Goal: Contribute content: Contribute content

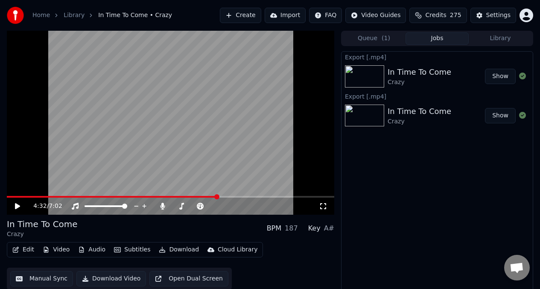
click at [502, 38] on button "Library" at bounding box center [500, 38] width 63 height 12
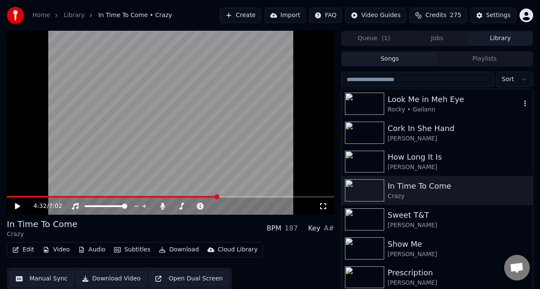
click at [366, 107] on img at bounding box center [364, 104] width 39 height 22
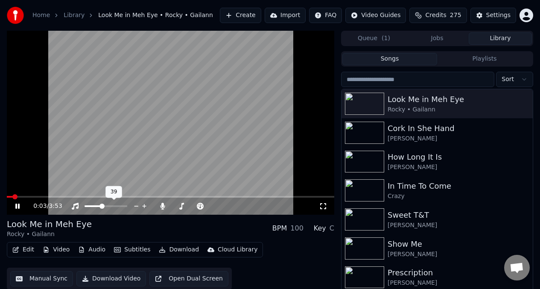
click at [101, 206] on span at bounding box center [93, 206] width 17 height 2
click at [188, 207] on div at bounding box center [201, 206] width 69 height 9
click at [182, 204] on div at bounding box center [201, 206] width 69 height 9
click at [182, 206] on span at bounding box center [177, 206] width 10 height 2
click at [189, 206] on span at bounding box center [193, 206] width 43 height 2
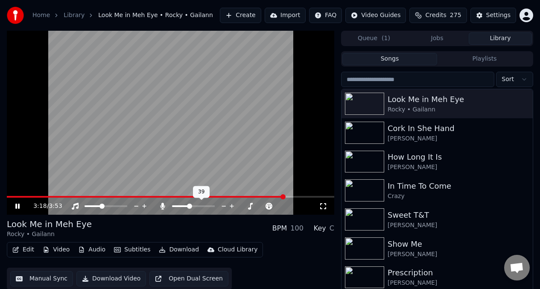
click at [181, 205] on div at bounding box center [201, 206] width 69 height 9
click at [9, 196] on video at bounding box center [170, 123] width 327 height 184
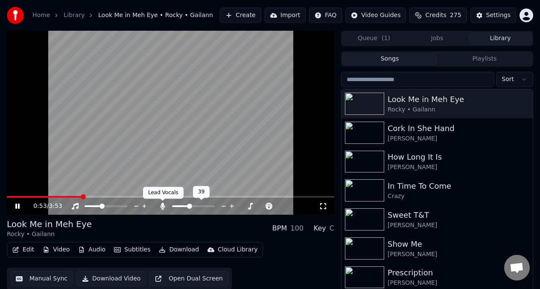
click at [163, 207] on icon at bounding box center [162, 206] width 5 height 7
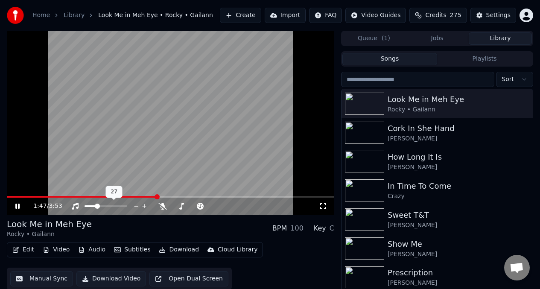
click at [96, 206] on span at bounding box center [91, 206] width 12 height 2
click at [164, 206] on icon at bounding box center [162, 206] width 9 height 7
click at [178, 205] on span at bounding box center [193, 206] width 43 height 2
click at [184, 205] on span at bounding box center [184, 206] width 5 height 5
click at [39, 160] on video at bounding box center [170, 123] width 327 height 184
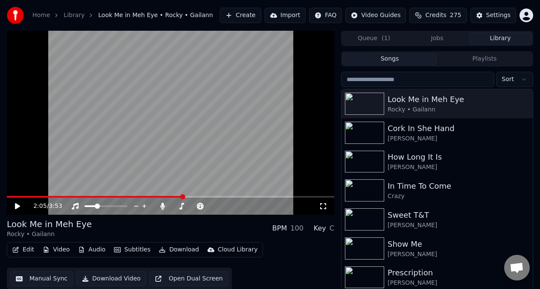
click at [58, 251] on button "Video" at bounding box center [56, 250] width 34 height 12
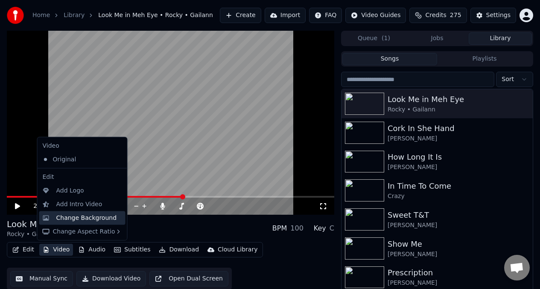
click at [66, 219] on div "Change Background" at bounding box center [86, 217] width 61 height 9
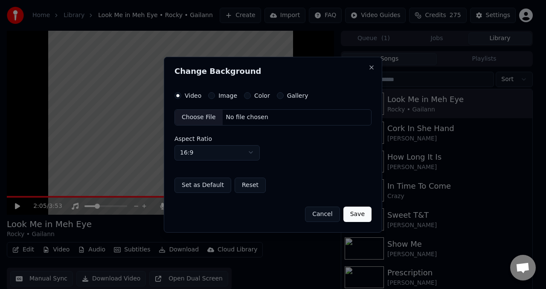
click at [323, 214] on button "Cancel" at bounding box center [322, 213] width 35 height 15
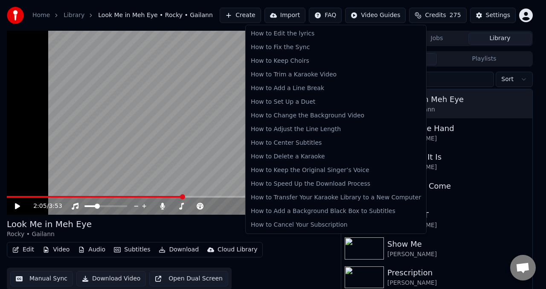
click at [333, 17] on html "Home Library Look Me in Meh Eye • Rocky • Gailann Create Import FAQ Video Guide…" at bounding box center [273, 144] width 546 height 289
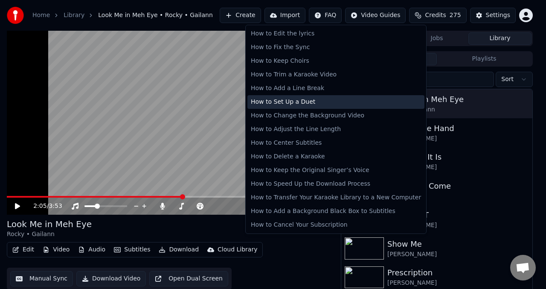
click at [295, 103] on div "How to Set Up a Duet" at bounding box center [336, 102] width 177 height 14
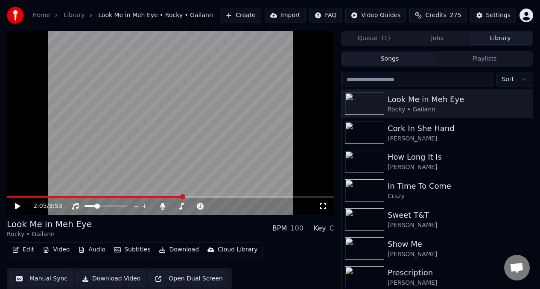
click at [57, 248] on button "Video" at bounding box center [56, 250] width 34 height 12
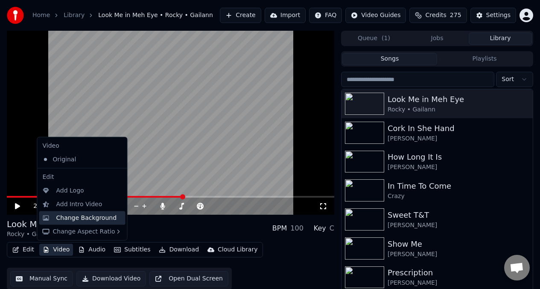
click at [68, 217] on div "Change Background" at bounding box center [86, 217] width 61 height 9
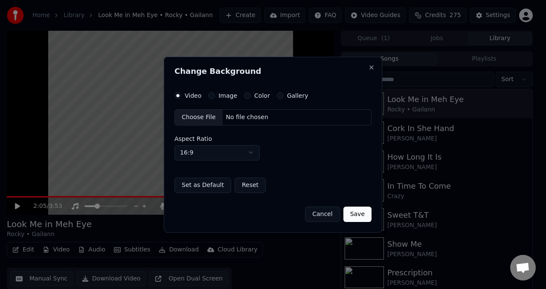
click at [193, 96] on label "Video" at bounding box center [193, 96] width 17 height 6
click at [181, 96] on button "Video" at bounding box center [178, 95] width 7 height 7
click at [193, 117] on div "Choose File" at bounding box center [199, 117] width 48 height 15
click at [324, 217] on button "Cancel" at bounding box center [322, 213] width 35 height 15
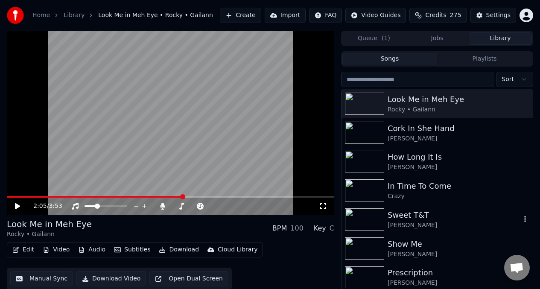
click at [505, 205] on div "Sweet T&T [PERSON_NAME]" at bounding box center [436, 219] width 191 height 29
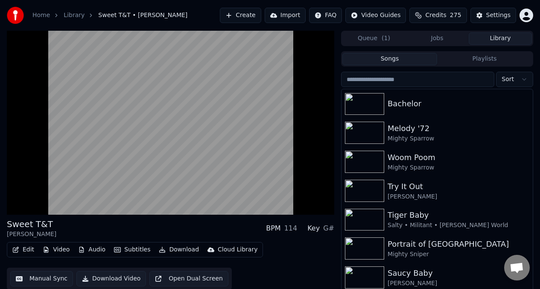
scroll to position [353, 0]
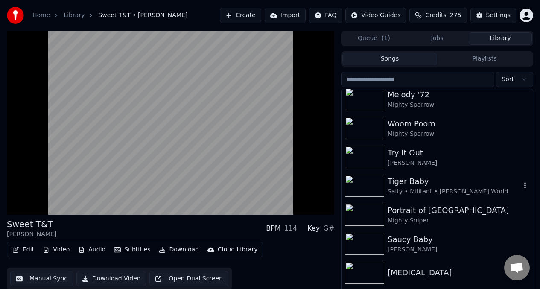
click at [464, 184] on div "Tiger Baby" at bounding box center [454, 181] width 133 height 12
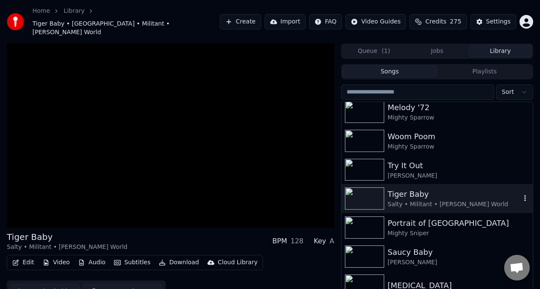
click at [464, 188] on div "Tiger Baby" at bounding box center [454, 194] width 133 height 12
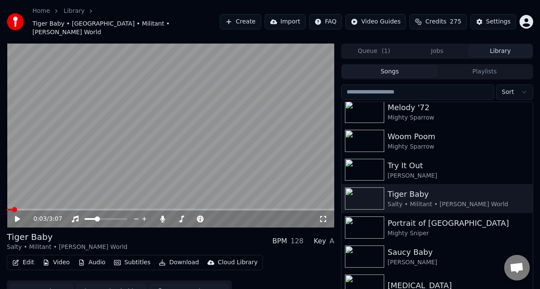
click at [12, 209] on span at bounding box center [9, 210] width 5 height 2
click at [94, 129] on video at bounding box center [170, 136] width 327 height 184
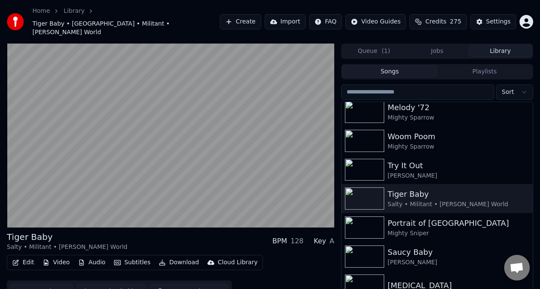
click at [94, 129] on video at bounding box center [170, 136] width 327 height 184
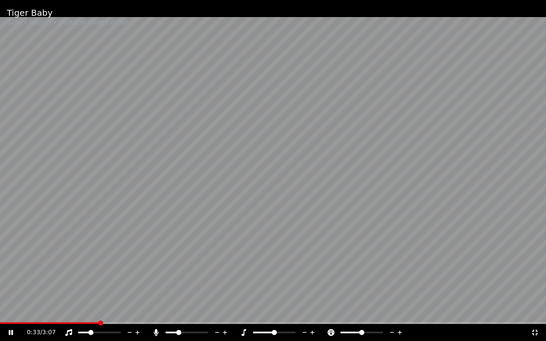
click at [114, 133] on video at bounding box center [273, 170] width 546 height 341
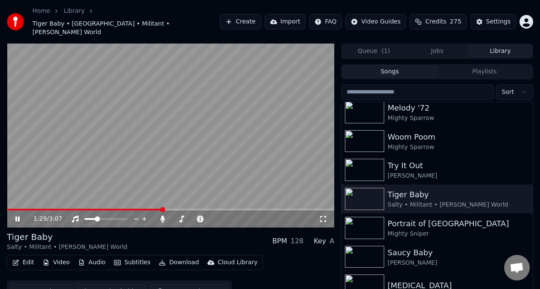
drag, startPoint x: 131, startPoint y: 117, endPoint x: 134, endPoint y: 112, distance: 5.3
click at [134, 112] on video at bounding box center [170, 136] width 327 height 184
click at [40, 284] on button "Manual Sync" at bounding box center [41, 291] width 63 height 15
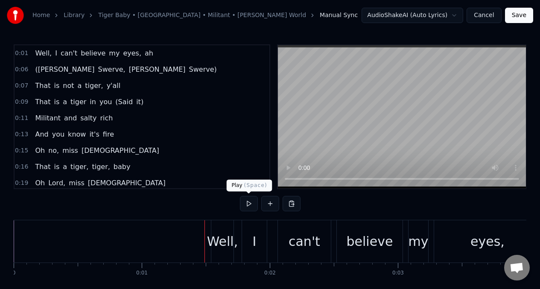
click at [247, 206] on button at bounding box center [249, 203] width 18 height 15
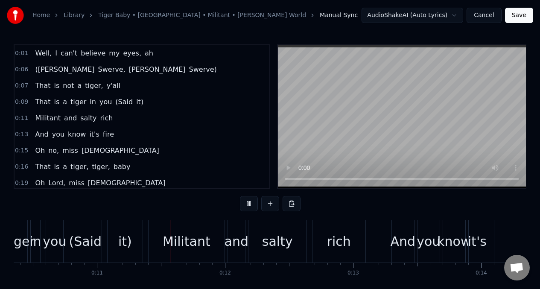
scroll to position [0, 1326]
click at [44, 70] on span "([PERSON_NAME]" at bounding box center [64, 69] width 61 height 10
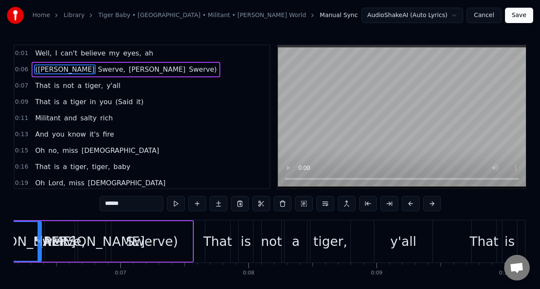
scroll to position [0, 731]
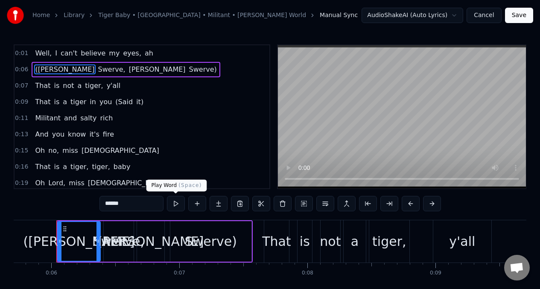
click at [175, 203] on button at bounding box center [176, 203] width 18 height 15
click at [135, 207] on input "******" at bounding box center [131, 203] width 64 height 15
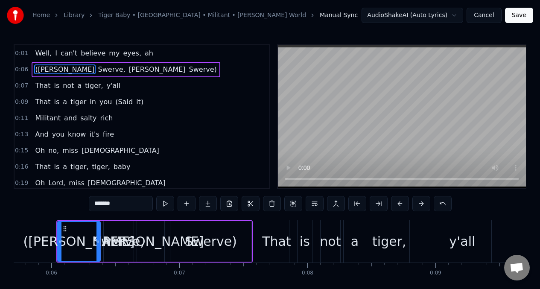
click at [97, 67] on span "Swerve," at bounding box center [111, 69] width 29 height 10
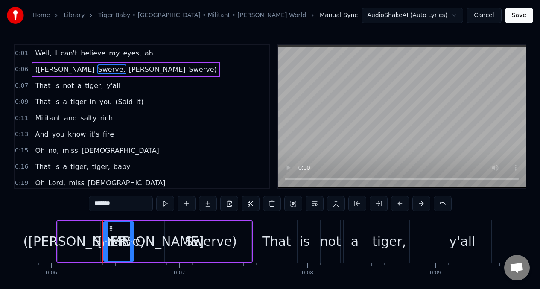
click at [118, 203] on input "*******" at bounding box center [121, 203] width 64 height 15
type input "*"
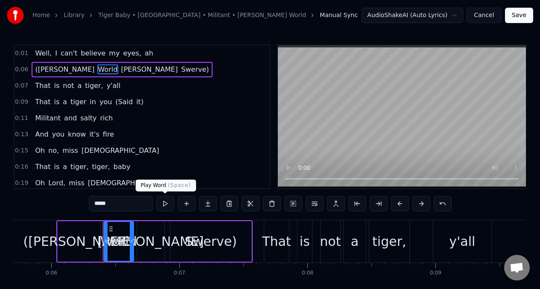
type input "*****"
click at [162, 204] on button at bounding box center [165, 203] width 18 height 15
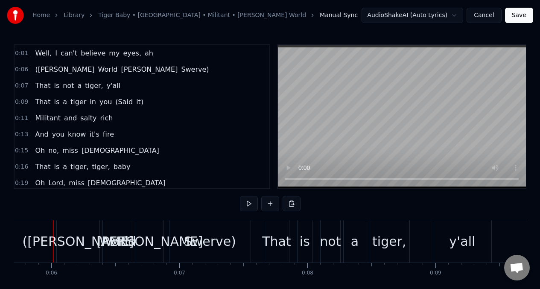
scroll to position [0, 727]
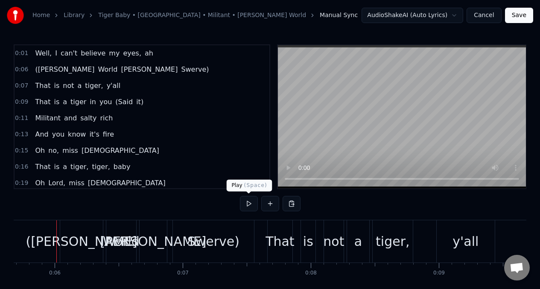
click at [247, 199] on button at bounding box center [249, 203] width 18 height 15
click at [156, 244] on div "[PERSON_NAME]" at bounding box center [153, 241] width 106 height 19
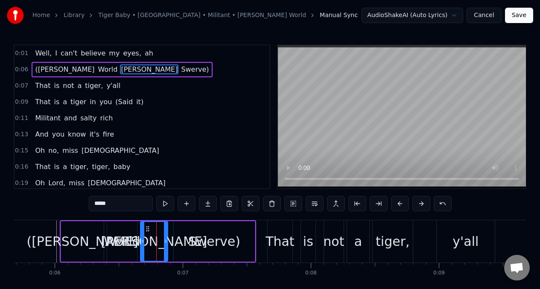
click at [117, 203] on input "*****" at bounding box center [121, 203] width 64 height 15
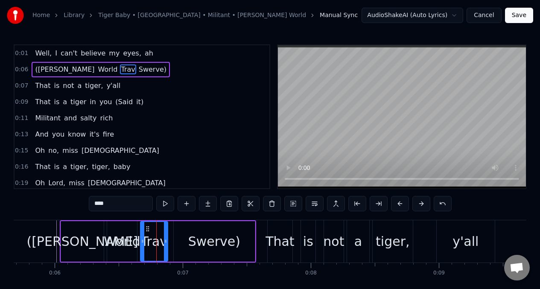
click at [120, 203] on input "****" at bounding box center [121, 203] width 64 height 15
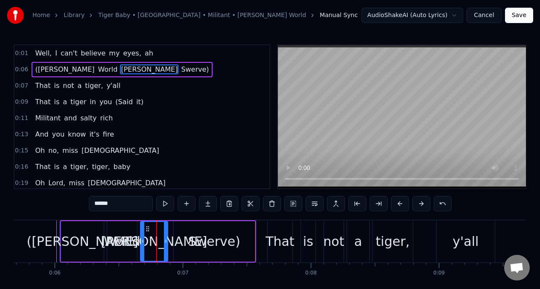
click at [215, 243] on div "Swerve)" at bounding box center [214, 241] width 52 height 19
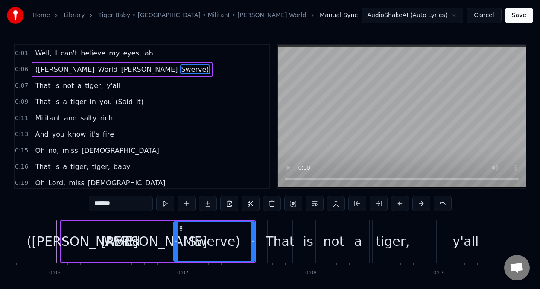
click at [114, 204] on input "*******" at bounding box center [121, 203] width 64 height 15
type input "*"
click at [160, 202] on button at bounding box center [165, 203] width 18 height 15
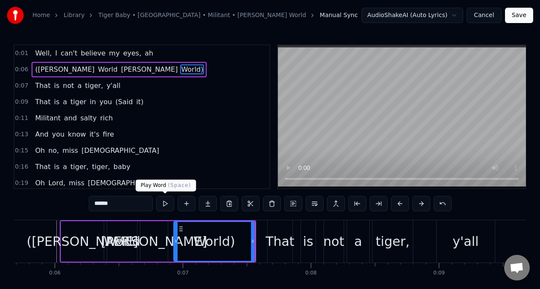
click at [163, 201] on button at bounding box center [165, 203] width 18 height 15
click at [34, 53] on span "Well," at bounding box center [43, 53] width 18 height 10
type input "*****"
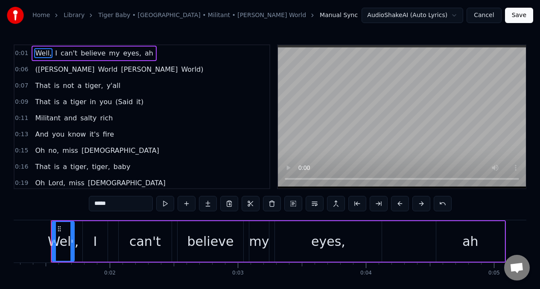
scroll to position [0, 155]
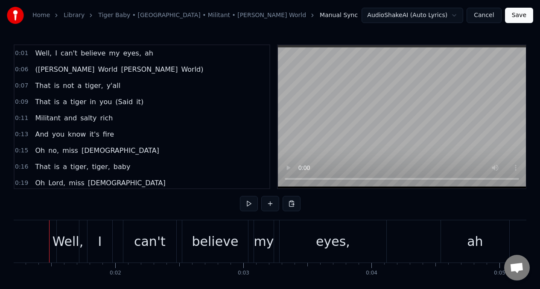
scroll to position [0, 147]
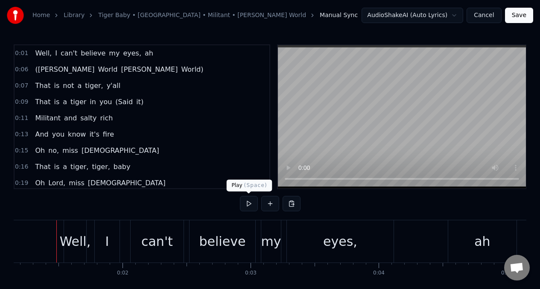
click at [255, 204] on button at bounding box center [249, 203] width 18 height 15
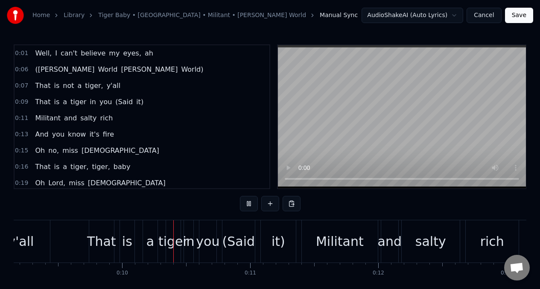
scroll to position [0, 1184]
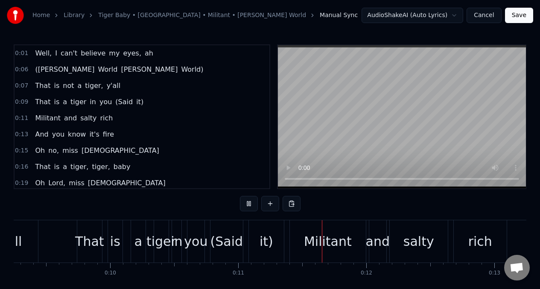
click at [88, 88] on span "tiger," at bounding box center [94, 86] width 20 height 10
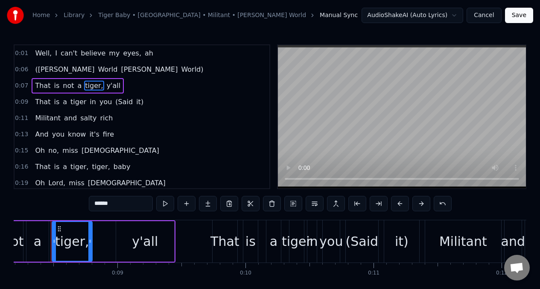
scroll to position [0, 1043]
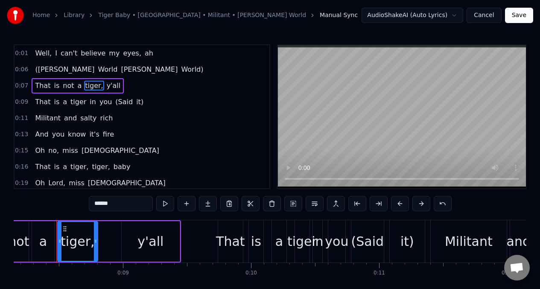
click at [116, 208] on input "******" at bounding box center [121, 203] width 64 height 15
type input "*"
click at [149, 241] on div "y'all" at bounding box center [150, 241] width 26 height 19
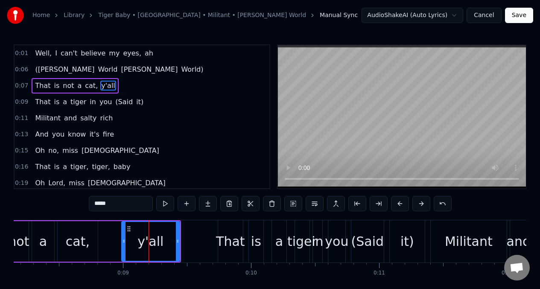
click at [113, 205] on input "*****" at bounding box center [121, 203] width 64 height 15
type input "*"
click at [164, 205] on button at bounding box center [165, 203] width 18 height 15
click at [36, 88] on span "That" at bounding box center [42, 86] width 17 height 10
type input "****"
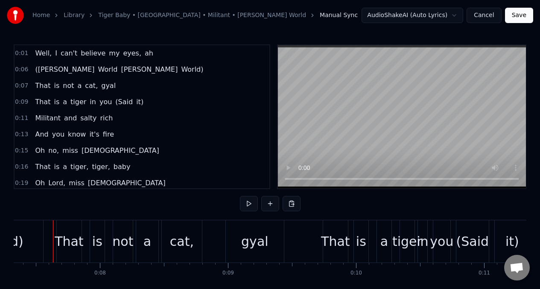
scroll to position [0, 935]
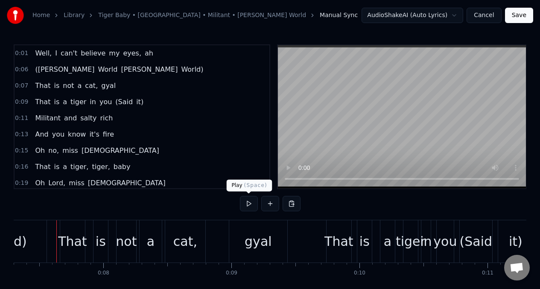
click at [247, 202] on button at bounding box center [249, 203] width 18 height 15
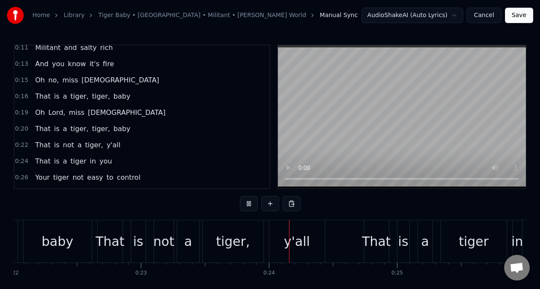
scroll to position [70, 0]
click at [88, 142] on span "tiger," at bounding box center [94, 145] width 20 height 10
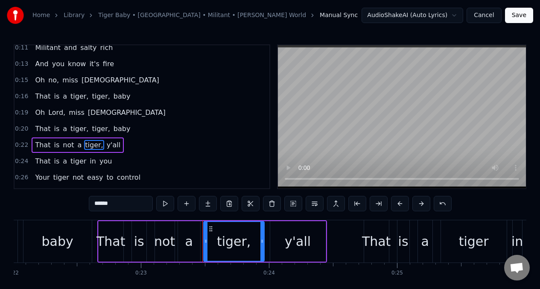
scroll to position [102, 0]
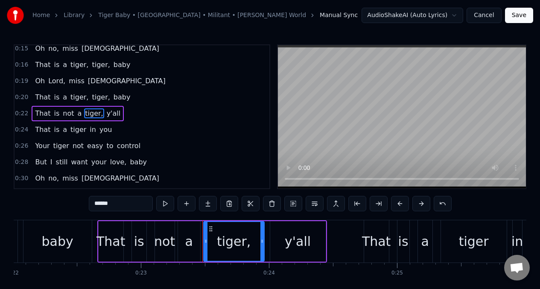
click at [117, 204] on input "******" at bounding box center [121, 203] width 64 height 15
type input "*"
click at [305, 243] on div "y'all" at bounding box center [298, 241] width 26 height 19
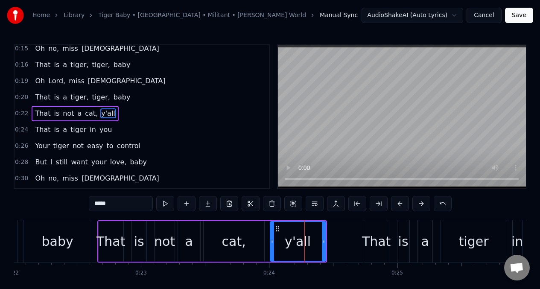
click at [111, 207] on input "*****" at bounding box center [121, 203] width 64 height 15
type input "*"
type input "****"
click at [32, 115] on div "That is not a cat, gyal" at bounding box center [76, 113] width 88 height 15
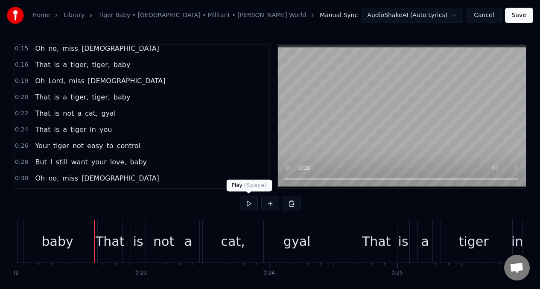
click at [249, 205] on button at bounding box center [249, 203] width 18 height 15
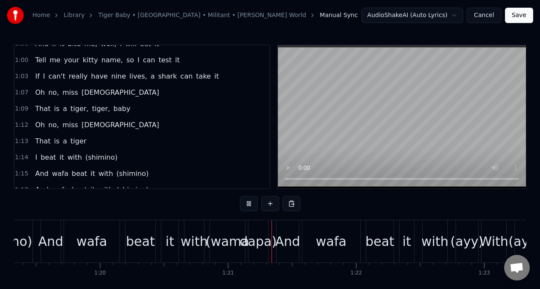
scroll to position [0, 10180]
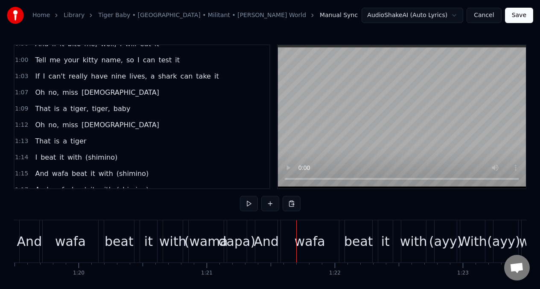
click at [93, 158] on span "(shimino)" at bounding box center [102, 157] width 34 height 10
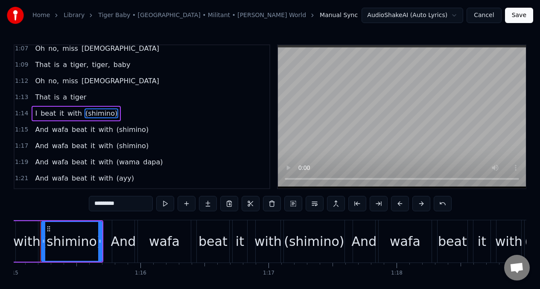
scroll to position [0, 9589]
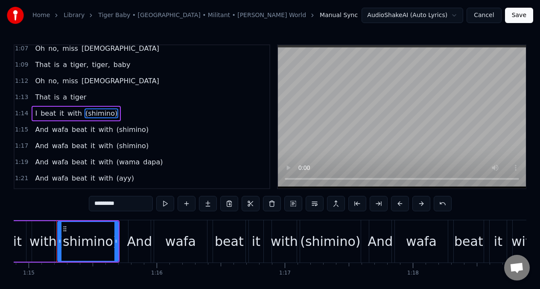
click at [126, 205] on input "*********" at bounding box center [121, 203] width 64 height 15
type input "**********"
click at [32, 114] on div "I beat it with (show-me-now)" at bounding box center [87, 113] width 110 height 15
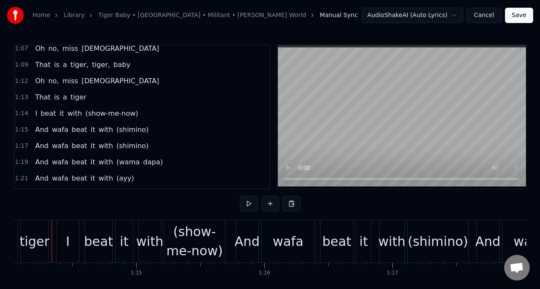
scroll to position [0, 9477]
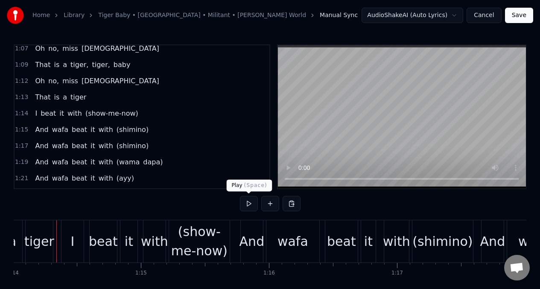
click at [248, 204] on button at bounding box center [249, 203] width 18 height 15
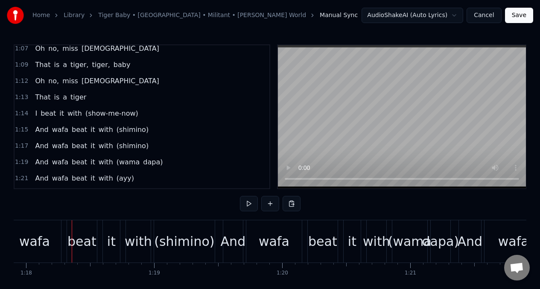
scroll to position [0, 9991]
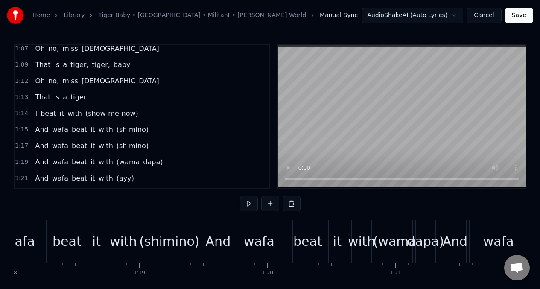
click at [122, 128] on span "(shimino)" at bounding box center [133, 130] width 34 height 10
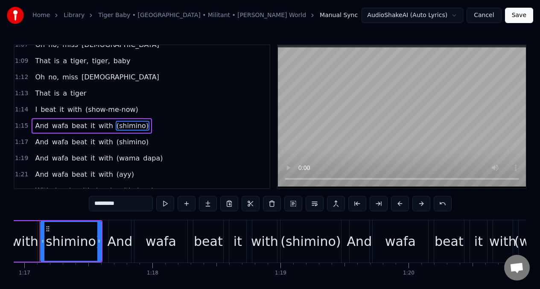
scroll to position [0, 9833]
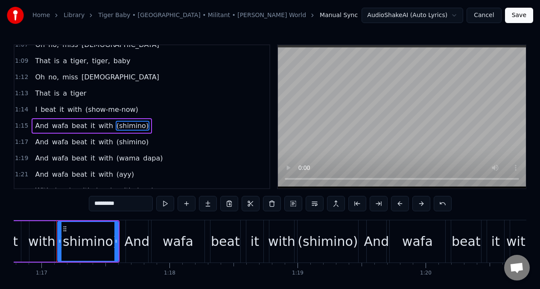
click at [121, 205] on input "*********" at bounding box center [121, 203] width 64 height 15
type input "**********"
click at [32, 109] on div "I beat it with (show-me-now)" at bounding box center [87, 109] width 110 height 15
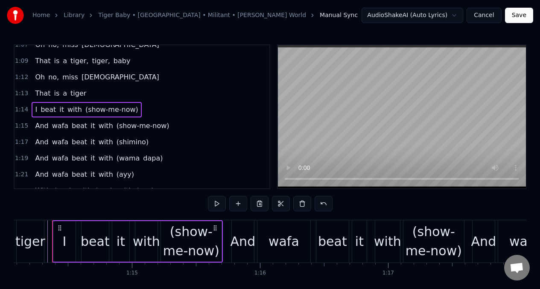
scroll to position [0, 9482]
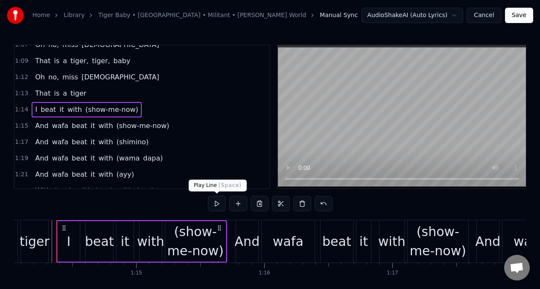
click at [216, 200] on button at bounding box center [217, 203] width 18 height 15
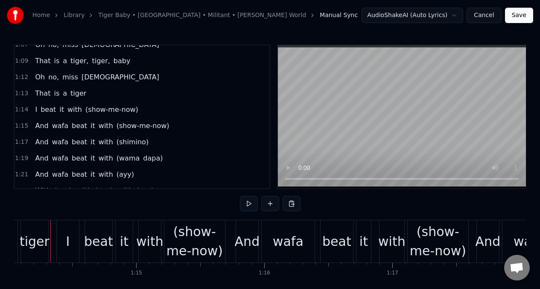
scroll to position [0, 9476]
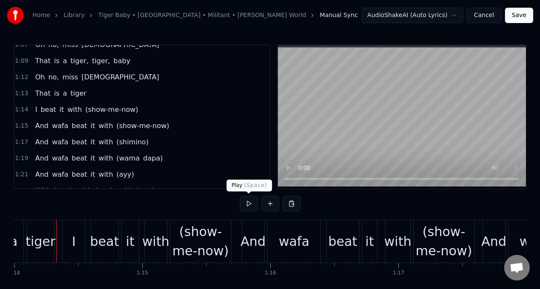
click at [251, 201] on button at bounding box center [249, 203] width 18 height 15
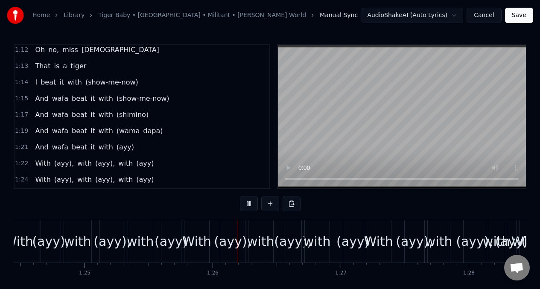
scroll to position [532, 0]
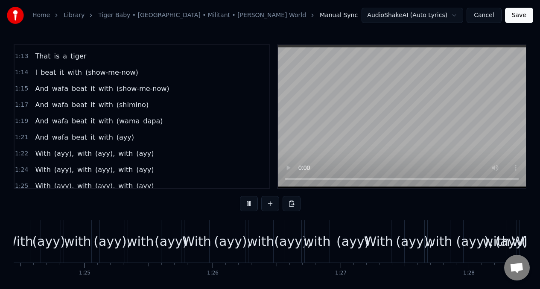
click at [32, 139] on div "And wafa beat it with (ayy)" at bounding box center [85, 137] width 106 height 15
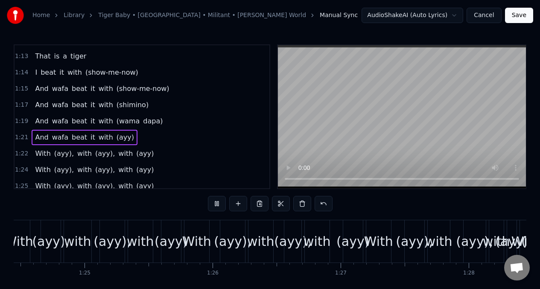
scroll to position [0, 10942]
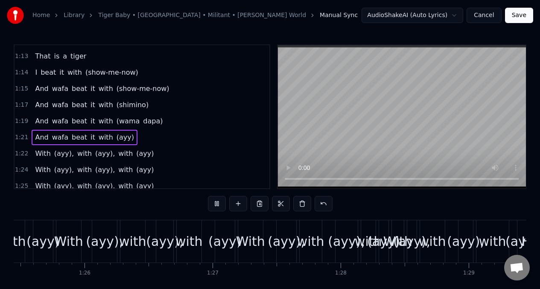
drag, startPoint x: 34, startPoint y: 137, endPoint x: 172, endPoint y: 177, distance: 143.9
click at [34, 137] on span "And" at bounding box center [41, 137] width 15 height 10
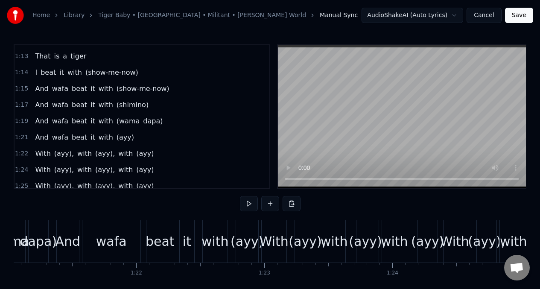
scroll to position [0, 10376]
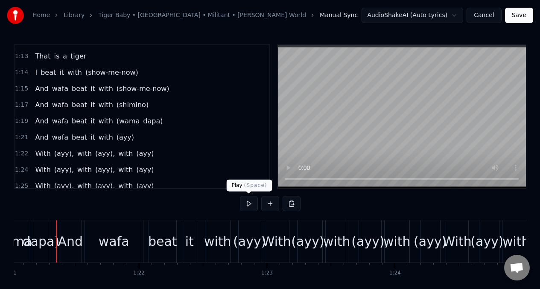
click at [246, 201] on button at bounding box center [249, 203] width 18 height 15
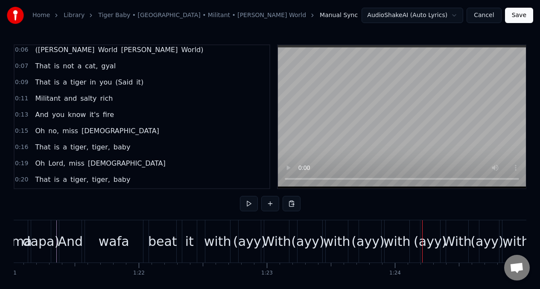
scroll to position [0, 0]
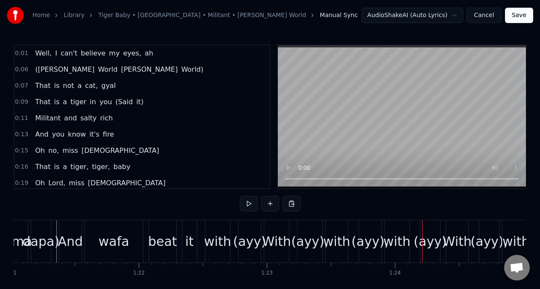
click at [36, 85] on span "That" at bounding box center [42, 86] width 17 height 10
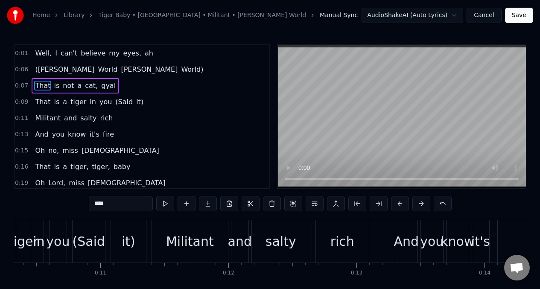
scroll to position [0, 938]
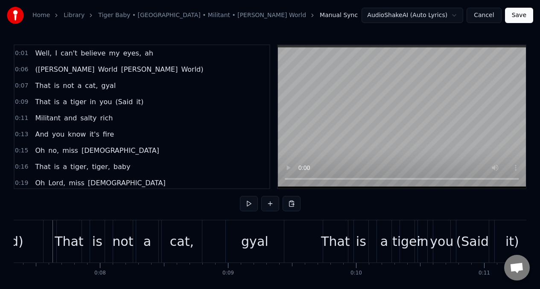
scroll to position [0, 934]
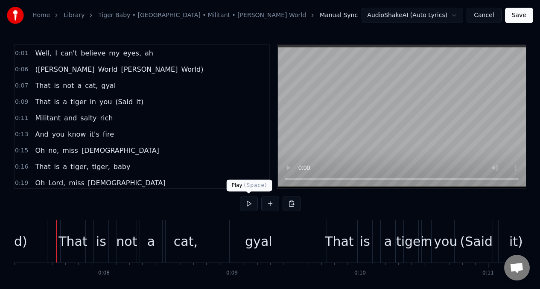
click at [245, 201] on button at bounding box center [249, 203] width 18 height 15
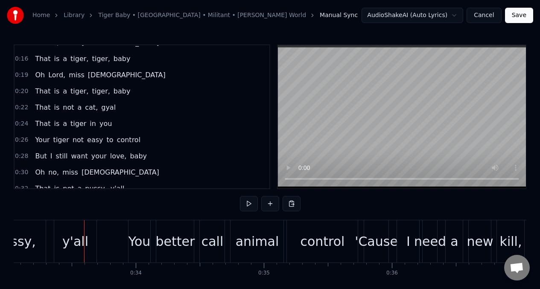
scroll to position [109, 0]
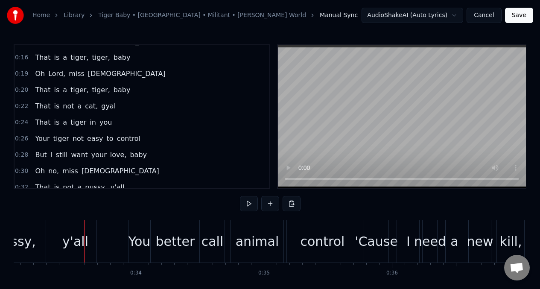
click at [35, 105] on span "That" at bounding box center [42, 106] width 17 height 10
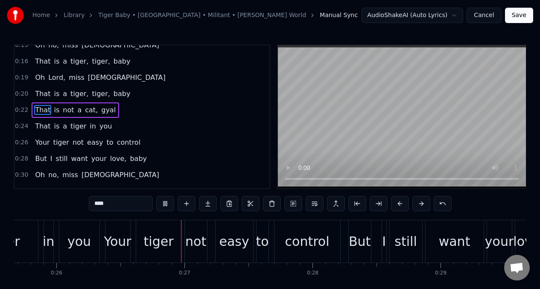
scroll to position [0, 3289]
click at [39, 143] on span "Your" at bounding box center [42, 142] width 16 height 10
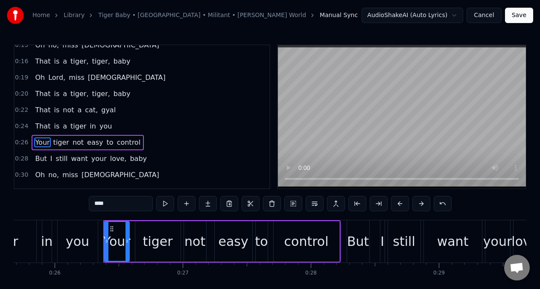
scroll to position [134, 0]
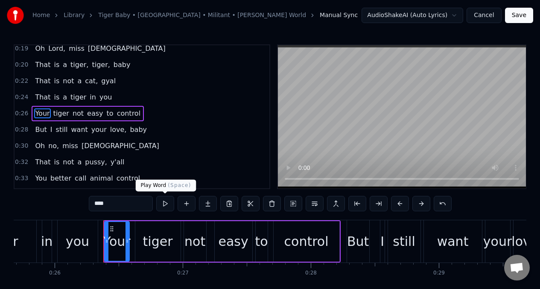
click at [165, 204] on button at bounding box center [165, 203] width 18 height 15
click at [109, 204] on input "****" at bounding box center [121, 203] width 64 height 15
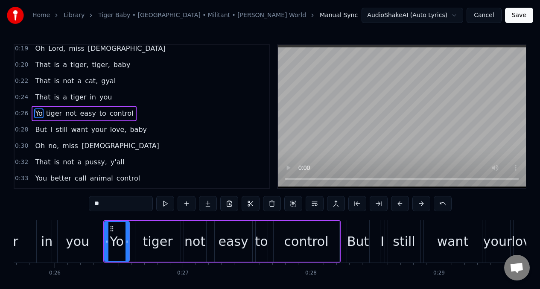
type input "*"
type input "**"
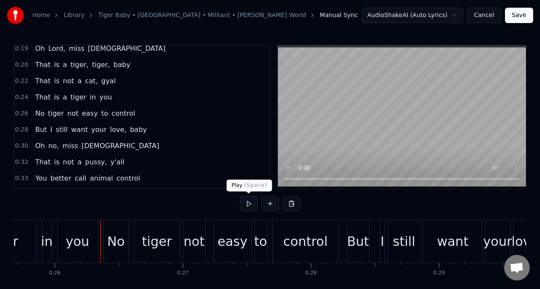
click at [246, 205] on button at bounding box center [249, 203] width 18 height 15
click at [247, 202] on button at bounding box center [249, 203] width 18 height 15
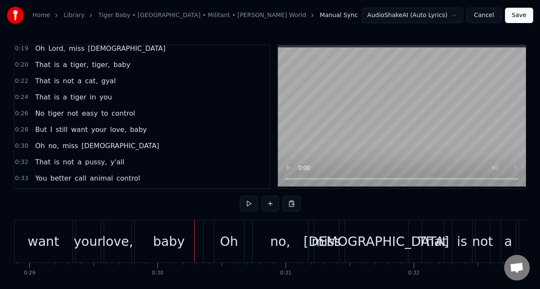
scroll to position [0, 3752]
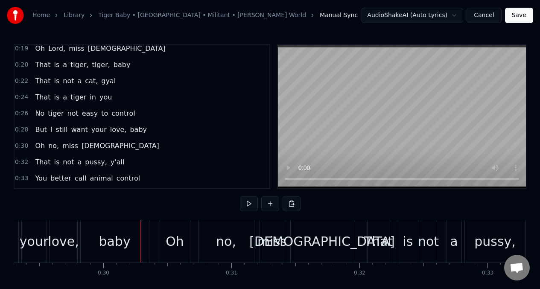
click at [41, 129] on span "But" at bounding box center [40, 130] width 13 height 10
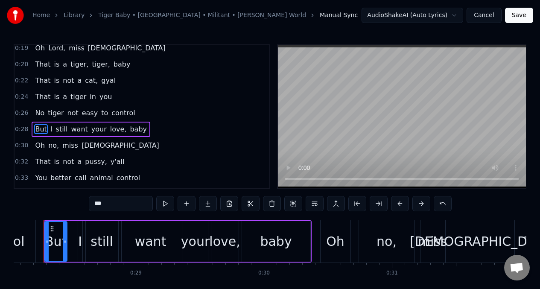
scroll to position [0, 3578]
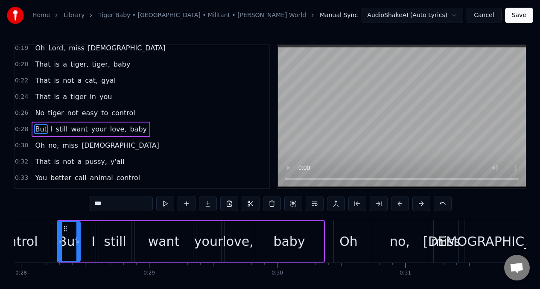
click at [111, 242] on div "still" at bounding box center [115, 241] width 22 height 19
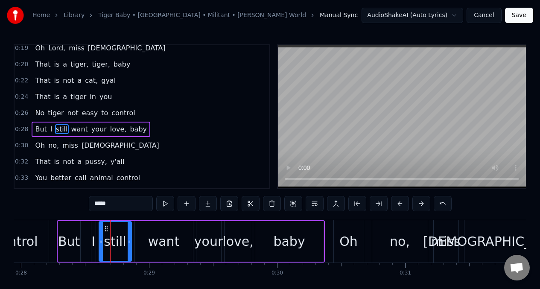
scroll to position [151, 0]
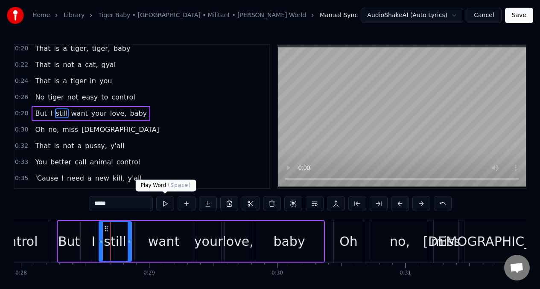
click at [162, 202] on button at bounding box center [165, 203] width 18 height 15
click at [157, 239] on div "want" at bounding box center [164, 241] width 32 height 19
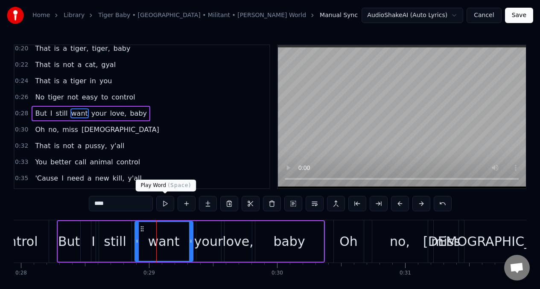
click at [166, 204] on button at bounding box center [165, 203] width 18 height 15
click at [165, 204] on button at bounding box center [165, 203] width 18 height 15
click at [164, 204] on button at bounding box center [165, 203] width 18 height 15
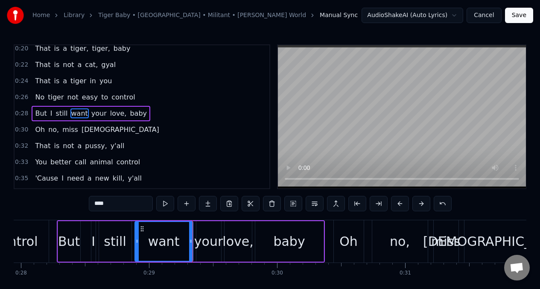
drag, startPoint x: 235, startPoint y: 242, endPoint x: 228, endPoint y: 236, distance: 9.1
click at [234, 242] on div "love," at bounding box center [237, 241] width 31 height 19
type input "*****"
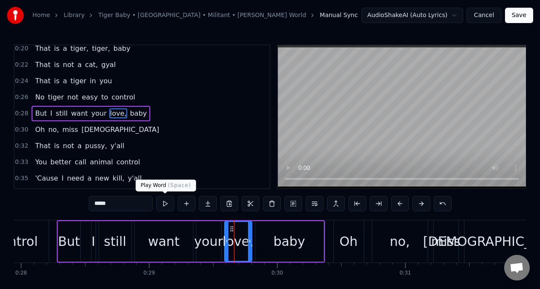
click at [163, 204] on button at bounding box center [165, 203] width 18 height 15
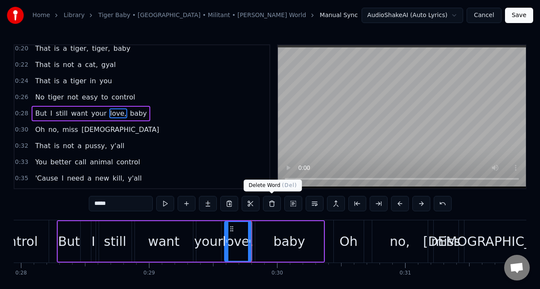
click at [270, 205] on button at bounding box center [272, 203] width 18 height 15
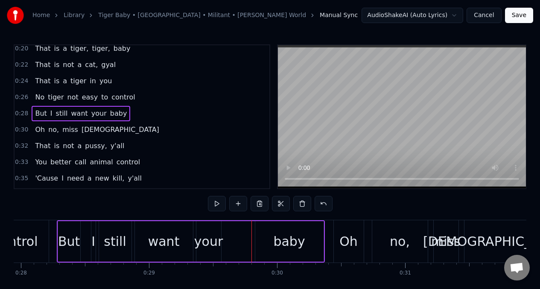
click at [205, 241] on div "your" at bounding box center [208, 241] width 29 height 19
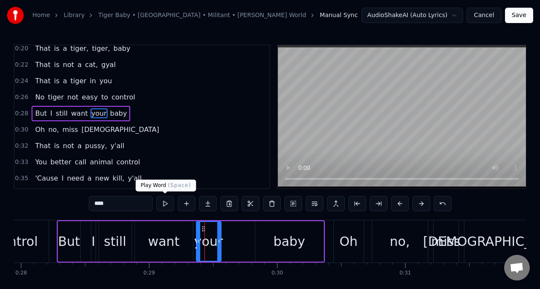
click at [163, 203] on button at bounding box center [165, 203] width 18 height 15
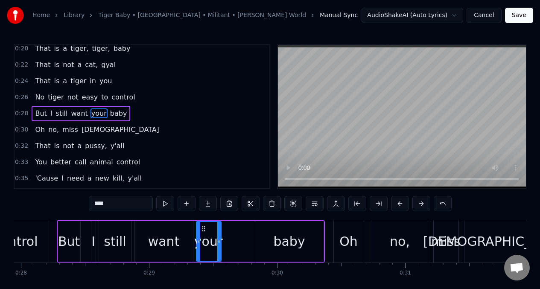
click at [149, 242] on div "want" at bounding box center [164, 241] width 58 height 41
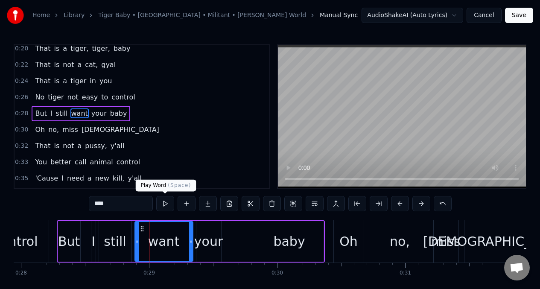
click at [166, 203] on button at bounding box center [165, 203] width 18 height 15
click at [204, 233] on div "your" at bounding box center [208, 241] width 29 height 19
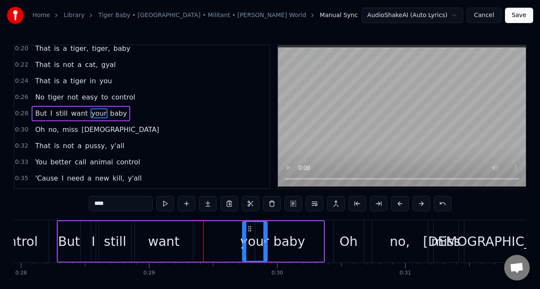
drag, startPoint x: 201, startPoint y: 229, endPoint x: 248, endPoint y: 231, distance: 46.1
click at [248, 231] on icon at bounding box center [249, 228] width 7 height 7
click at [183, 233] on div "want" at bounding box center [164, 241] width 58 height 41
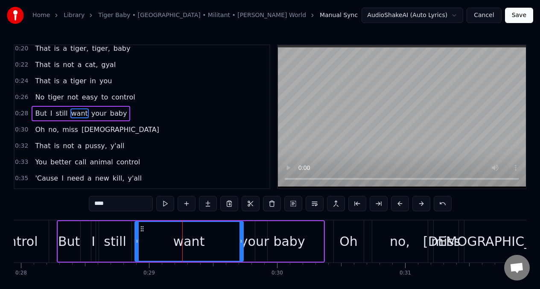
drag, startPoint x: 191, startPoint y: 234, endPoint x: 240, endPoint y: 233, distance: 49.1
click at [240, 233] on div at bounding box center [240, 241] width 3 height 39
click at [163, 206] on button at bounding box center [165, 203] width 18 height 15
click at [162, 206] on button at bounding box center [165, 203] width 18 height 15
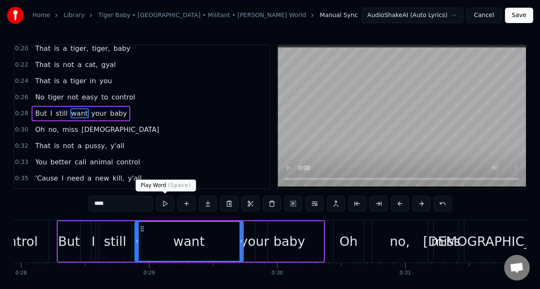
click at [163, 204] on button at bounding box center [165, 203] width 18 height 15
click at [254, 233] on div "your" at bounding box center [254, 241] width 29 height 19
type input "****"
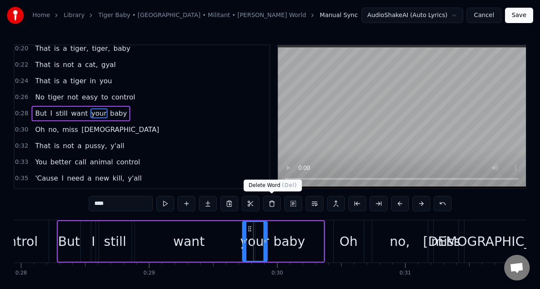
click at [270, 204] on button at bounding box center [272, 203] width 18 height 15
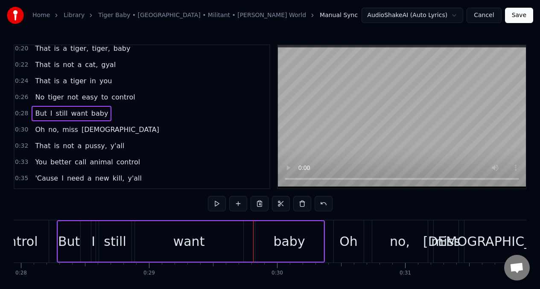
click at [265, 236] on div "baby" at bounding box center [289, 241] width 68 height 41
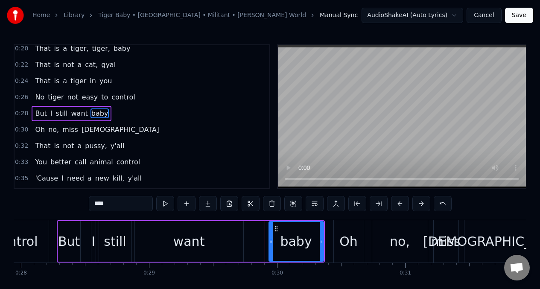
drag, startPoint x: 257, startPoint y: 235, endPoint x: 275, endPoint y: 236, distance: 17.9
click at [273, 236] on div at bounding box center [270, 241] width 3 height 39
click at [233, 233] on div "want" at bounding box center [189, 241] width 108 height 41
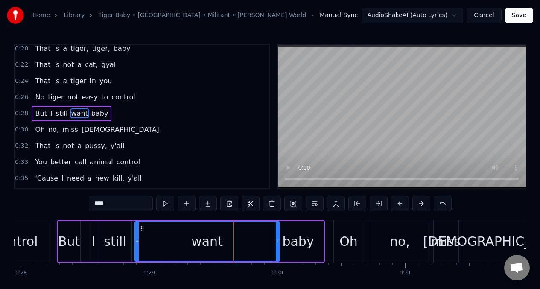
drag, startPoint x: 240, startPoint y: 234, endPoint x: 277, endPoint y: 233, distance: 37.2
click at [277, 233] on div at bounding box center [277, 241] width 3 height 39
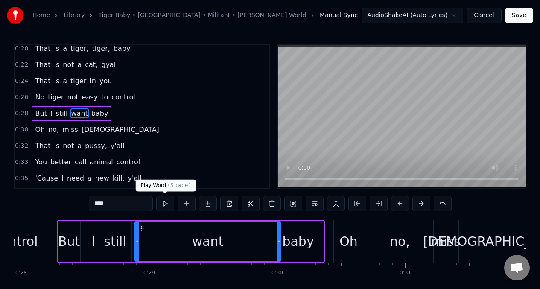
click at [162, 203] on button at bounding box center [165, 203] width 18 height 15
click at [161, 203] on button at bounding box center [165, 203] width 18 height 15
click at [160, 203] on button at bounding box center [165, 203] width 18 height 15
click at [162, 204] on button at bounding box center [165, 203] width 18 height 15
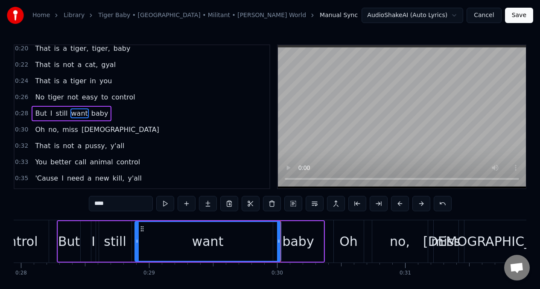
click at [162, 204] on button at bounding box center [165, 203] width 18 height 15
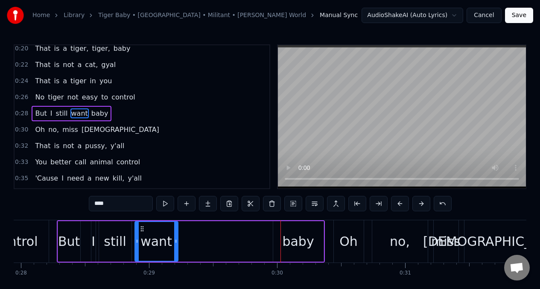
drag, startPoint x: 278, startPoint y: 229, endPoint x: 175, endPoint y: 227, distance: 102.9
click at [175, 227] on div at bounding box center [175, 241] width 3 height 39
click at [113, 205] on input "****" at bounding box center [121, 203] width 64 height 15
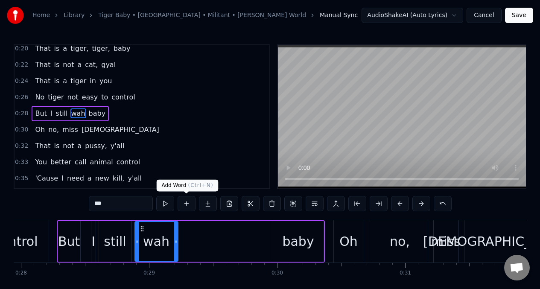
type input "***"
click at [186, 204] on button at bounding box center [187, 203] width 18 height 15
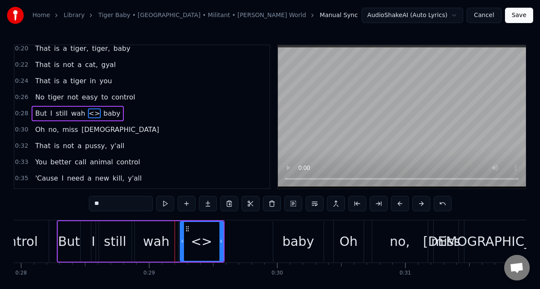
click at [107, 206] on input "**" at bounding box center [121, 203] width 64 height 15
type input "*"
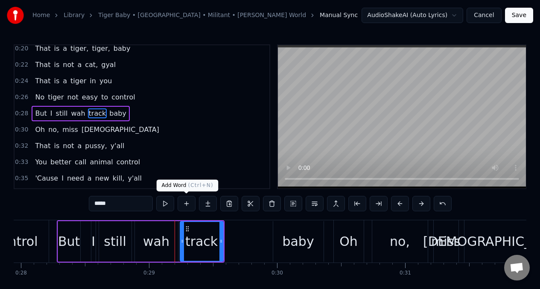
type input "*****"
click at [187, 203] on button at bounding box center [187, 203] width 18 height 15
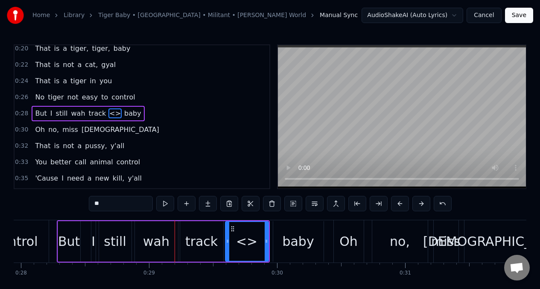
click at [105, 203] on input "**" at bounding box center [121, 203] width 64 height 15
type input "*"
type input "**"
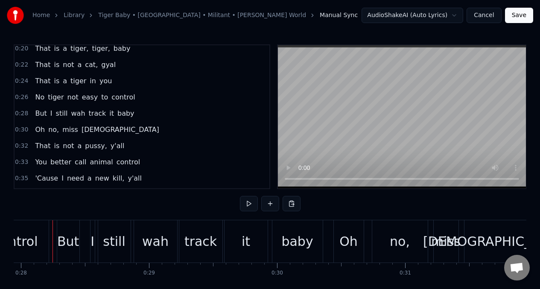
scroll to position [0, 3574]
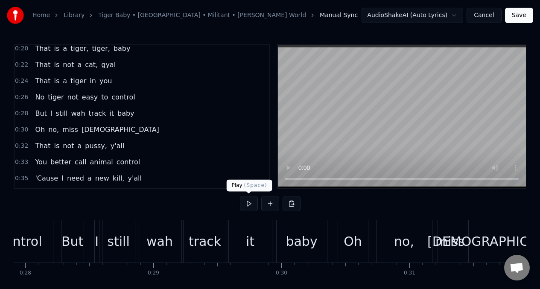
click at [246, 198] on button at bounding box center [249, 203] width 18 height 15
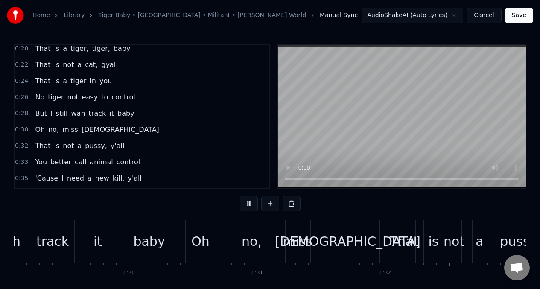
scroll to position [0, 4036]
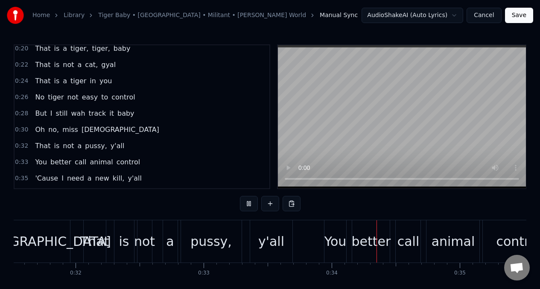
click at [246, 198] on button at bounding box center [249, 203] width 18 height 15
click at [113, 144] on span "y'all" at bounding box center [118, 146] width 16 height 10
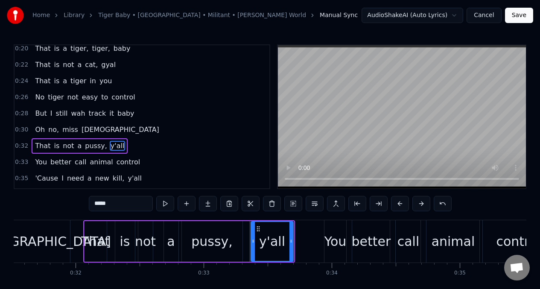
scroll to position [183, 0]
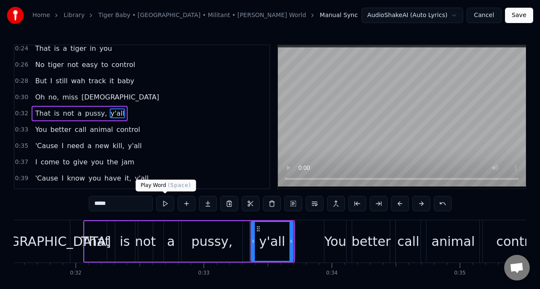
click at [166, 207] on button at bounding box center [165, 203] width 18 height 15
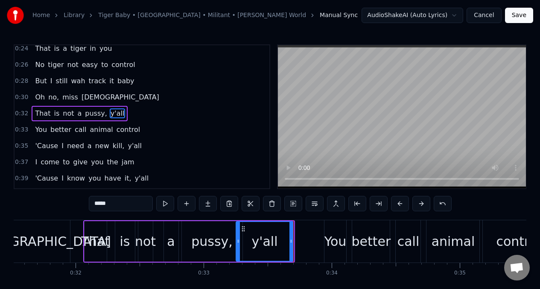
drag, startPoint x: 252, startPoint y: 238, endPoint x: 237, endPoint y: 239, distance: 15.0
click at [237, 239] on icon at bounding box center [237, 241] width 3 height 7
click at [165, 204] on button at bounding box center [165, 203] width 18 height 15
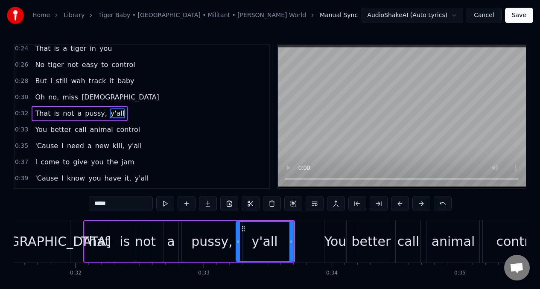
click at [165, 204] on button at bounding box center [165, 203] width 18 height 15
click at [210, 238] on div "pussy," at bounding box center [211, 241] width 41 height 19
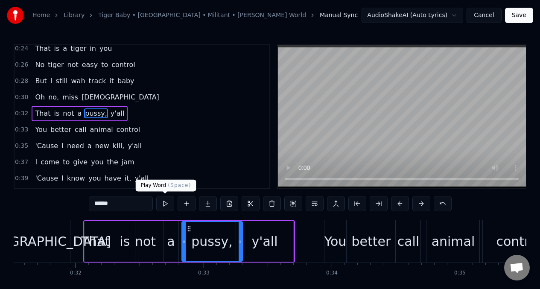
click at [164, 205] on button at bounding box center [165, 203] width 18 height 15
click at [111, 113] on span "y'all" at bounding box center [118, 113] width 16 height 10
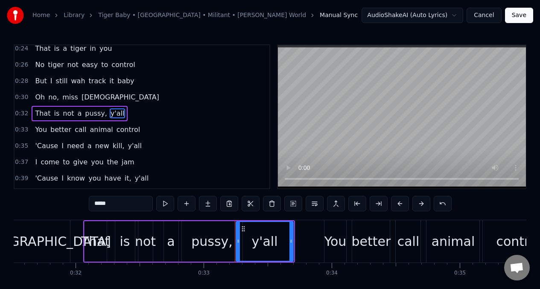
click at [114, 204] on input "*****" at bounding box center [121, 203] width 64 height 15
type input "*"
type input "****"
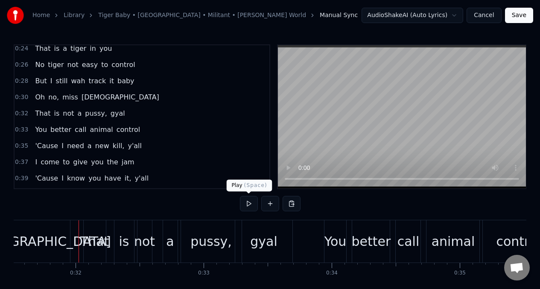
click at [246, 203] on button at bounding box center [249, 203] width 18 height 15
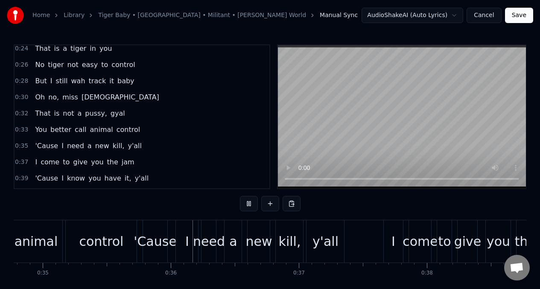
scroll to position [0, 4478]
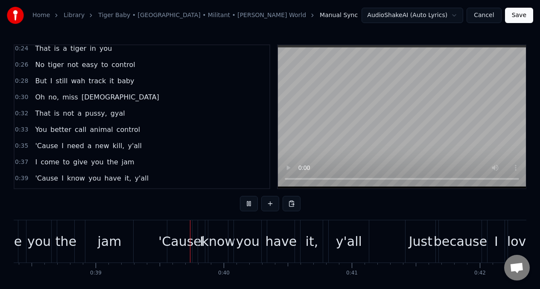
click at [38, 148] on span "'Cause" at bounding box center [46, 146] width 25 height 10
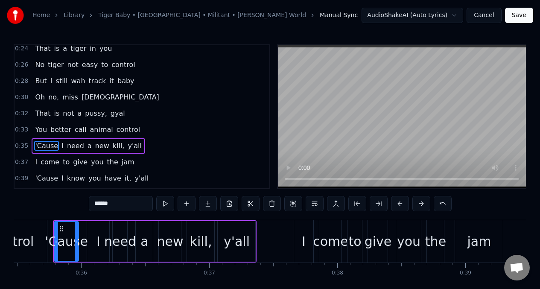
scroll to position [0, 4539]
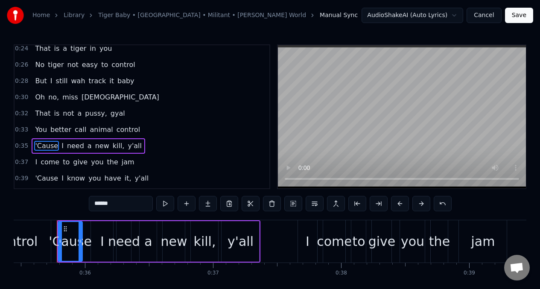
click at [38, 130] on span "You" at bounding box center [41, 130] width 14 height 10
type input "***"
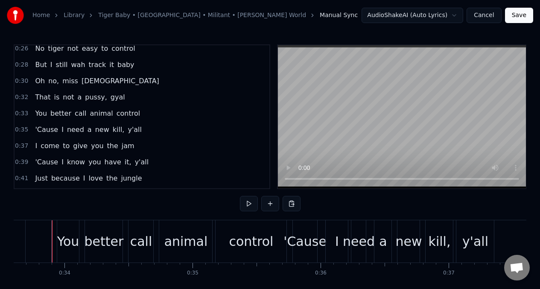
scroll to position [0, 4298]
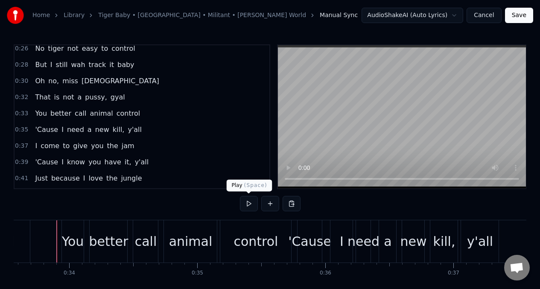
click at [246, 205] on button at bounding box center [249, 203] width 18 height 15
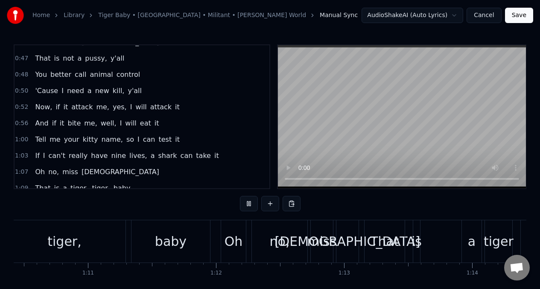
scroll to position [0, 9087]
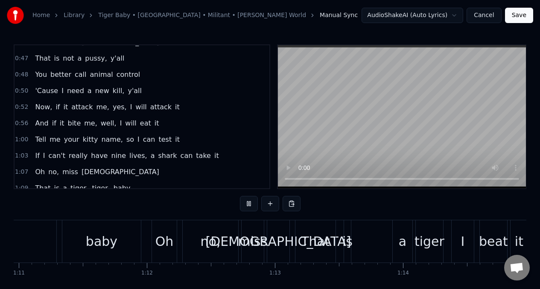
click at [44, 154] on div "If I can't really have nine lives, a shark can take it" at bounding box center [127, 155] width 190 height 15
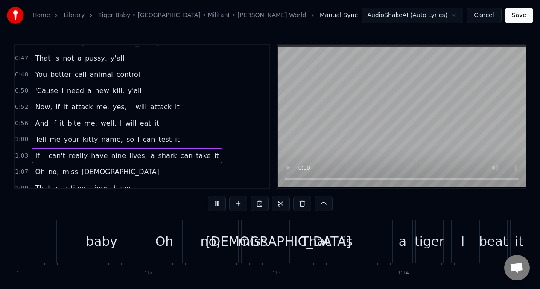
scroll to position [0, 9545]
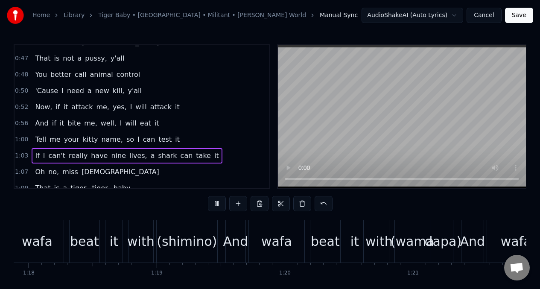
click at [150, 156] on span "a" at bounding box center [153, 156] width 6 height 10
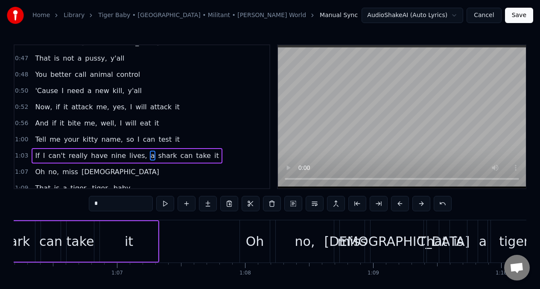
scroll to position [0, 8388]
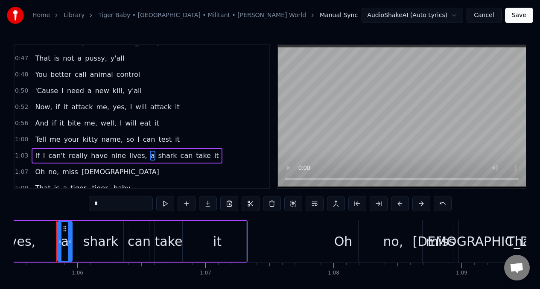
click at [110, 204] on input "*" at bounding box center [121, 203] width 64 height 15
click at [160, 154] on span "shark" at bounding box center [168, 156] width 20 height 10
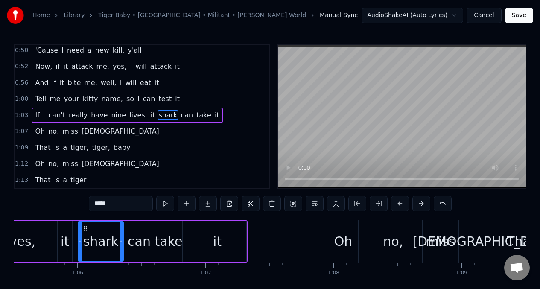
scroll to position [410, 0]
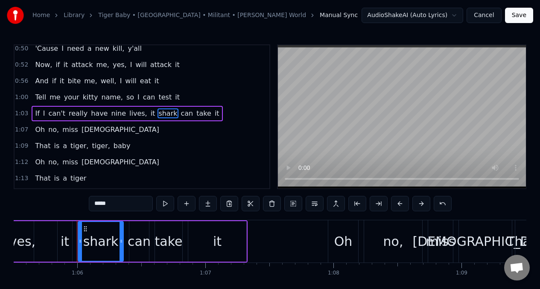
click at [114, 205] on input "*****" at bounding box center [121, 203] width 64 height 15
click at [34, 112] on span "If" at bounding box center [37, 113] width 6 height 10
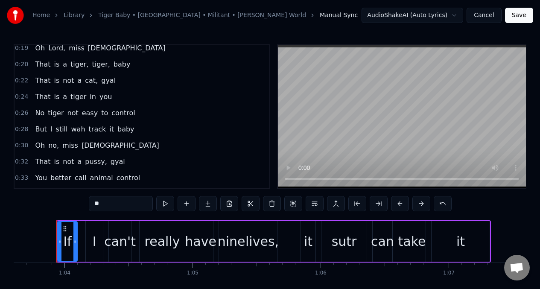
scroll to position [136, 0]
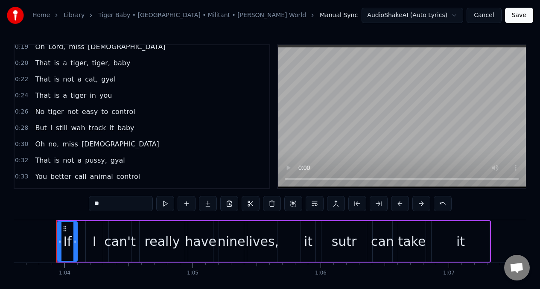
click at [93, 130] on span "track" at bounding box center [97, 128] width 19 height 10
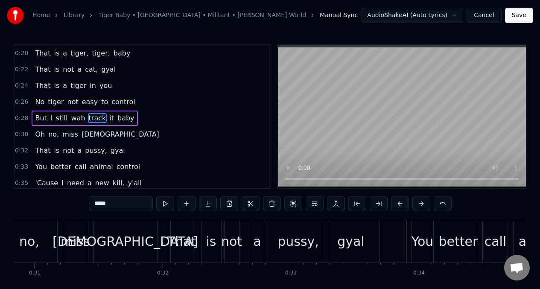
scroll to position [0, 3700]
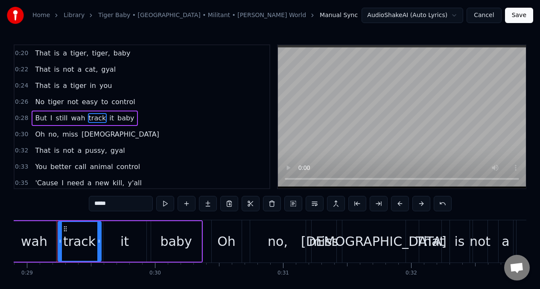
click at [113, 205] on input "*****" at bounding box center [121, 203] width 64 height 15
click at [167, 205] on button at bounding box center [165, 203] width 18 height 15
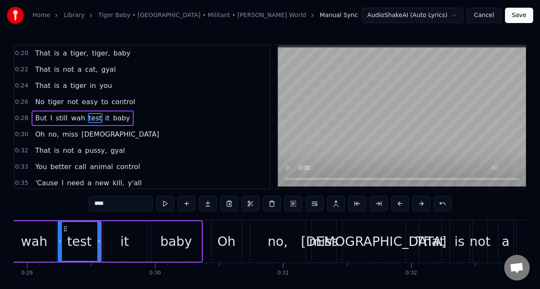
click at [167, 205] on button at bounding box center [165, 203] width 18 height 15
click at [36, 118] on span "But" at bounding box center [40, 118] width 13 height 10
type input "***"
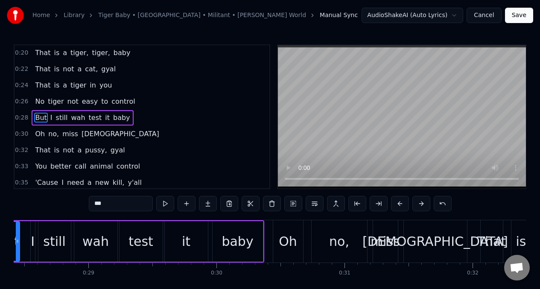
scroll to position [0, 3578]
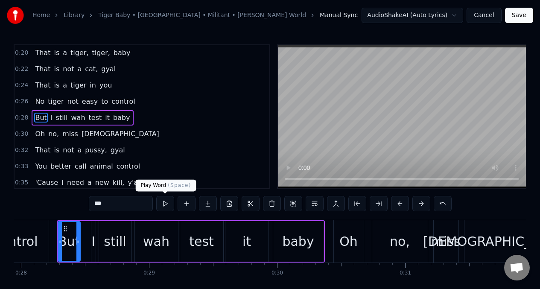
click at [167, 203] on button at bounding box center [165, 203] width 18 height 15
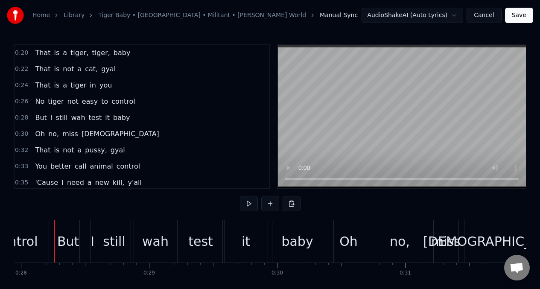
scroll to position [0, 3576]
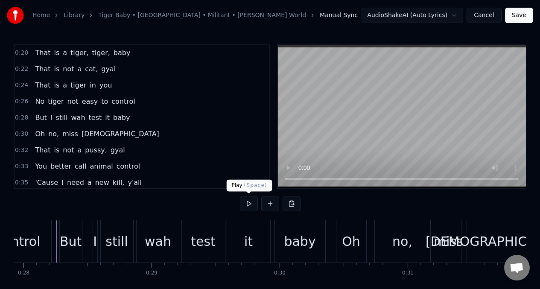
click at [248, 205] on button at bounding box center [249, 203] width 18 height 15
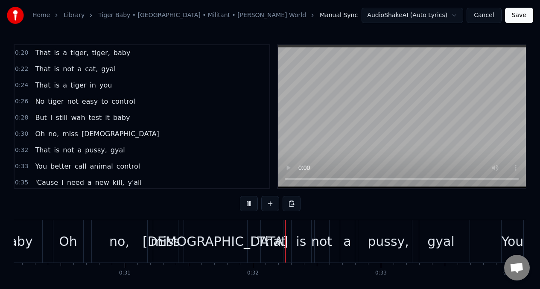
scroll to position [0, 4030]
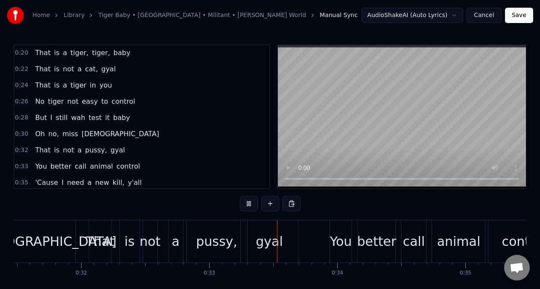
click at [91, 120] on span "test" at bounding box center [95, 118] width 15 height 10
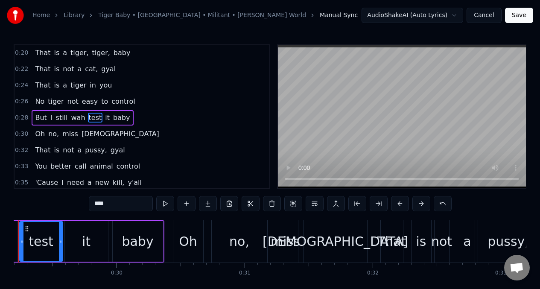
scroll to position [0, 3700]
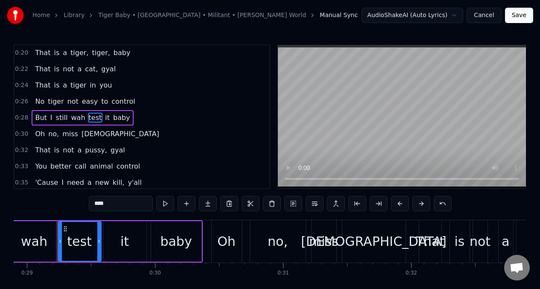
click at [88, 117] on span "test" at bounding box center [95, 118] width 15 height 10
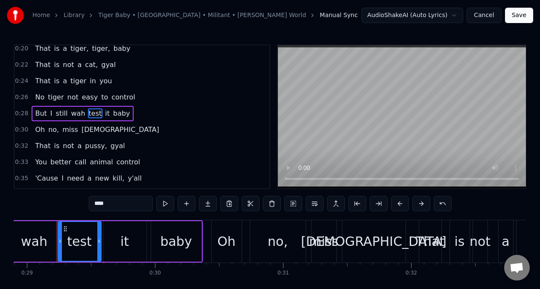
click at [111, 202] on input "****" at bounding box center [121, 203] width 64 height 15
click at [35, 111] on span "But" at bounding box center [40, 113] width 13 height 10
type input "***"
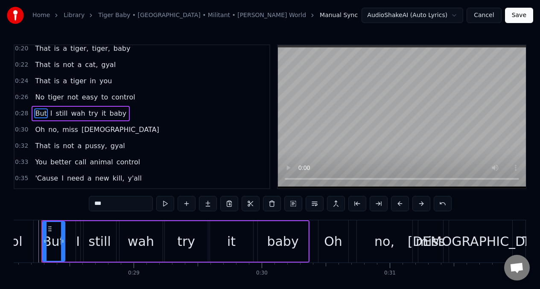
scroll to position [0, 3578]
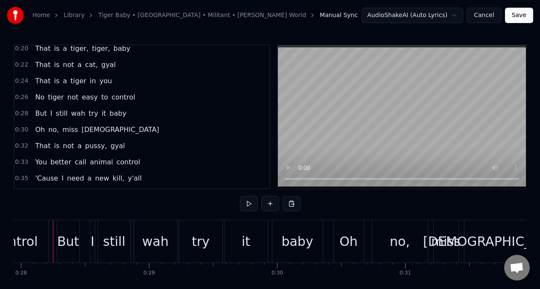
scroll to position [0, 3574]
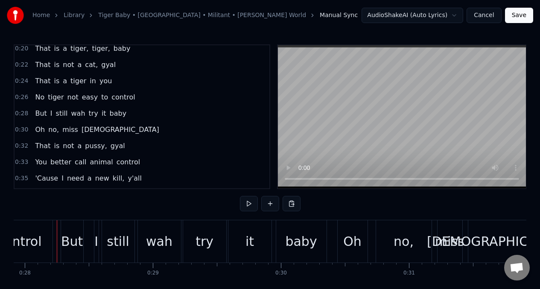
click at [249, 203] on button at bounding box center [249, 203] width 18 height 15
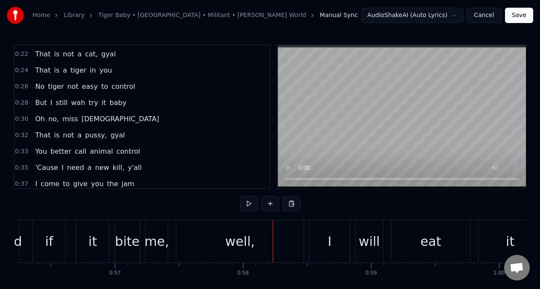
scroll to position [162, 0]
click at [116, 135] on span "gyal" at bounding box center [118, 135] width 16 height 10
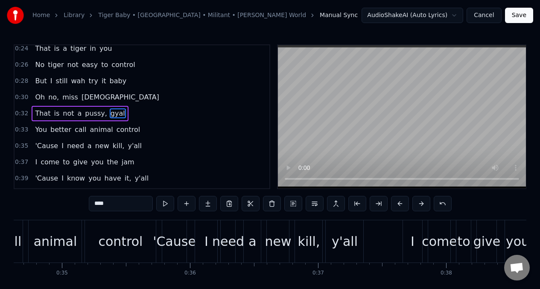
scroll to position [0, 4214]
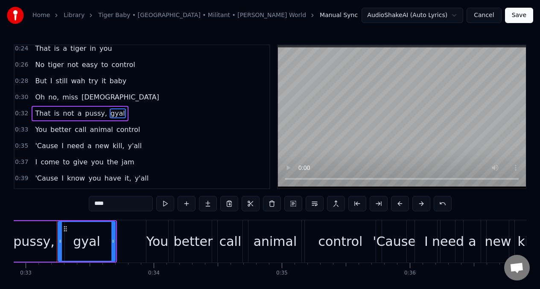
click at [111, 205] on input "****" at bounding box center [121, 203] width 64 height 15
type input "*"
click at [100, 204] on input "*****" at bounding box center [121, 203] width 64 height 15
click at [96, 204] on input "****" at bounding box center [121, 203] width 64 height 15
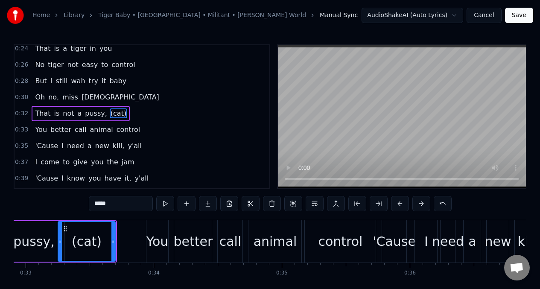
click at [37, 112] on span "That" at bounding box center [42, 113] width 17 height 10
type input "****"
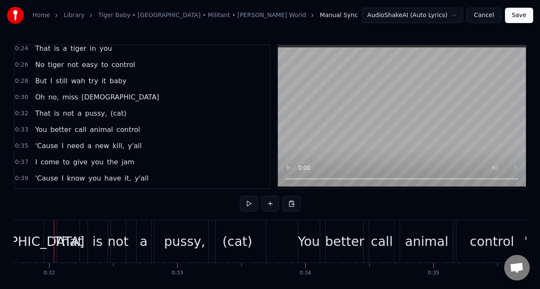
scroll to position [0, 4059]
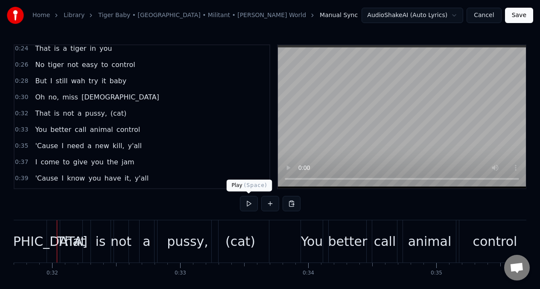
click at [251, 203] on button at bounding box center [249, 203] width 18 height 15
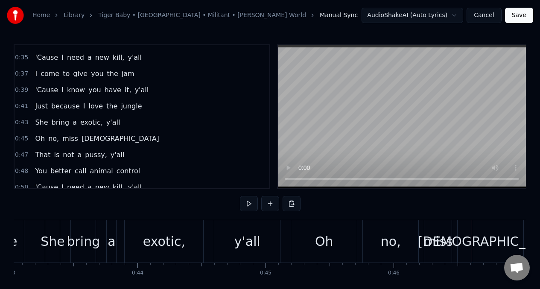
scroll to position [273, 0]
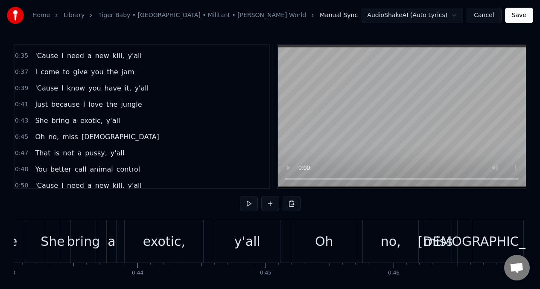
click at [109, 120] on span "y'all" at bounding box center [113, 121] width 16 height 10
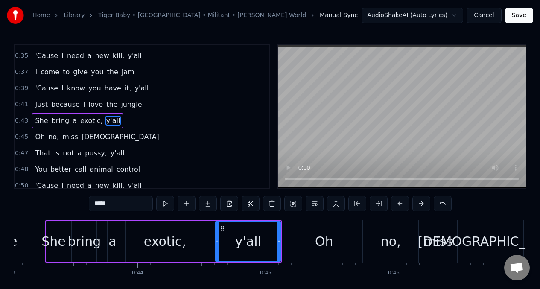
scroll to position [280, 0]
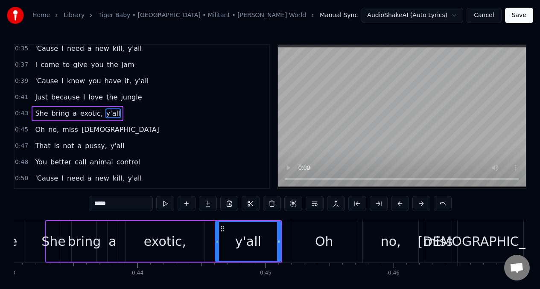
click at [116, 207] on input "*****" at bounding box center [121, 203] width 64 height 15
type input "*"
type input "*****"
click at [32, 111] on div "She bring a exotic, (cat)" at bounding box center [79, 113] width 94 height 15
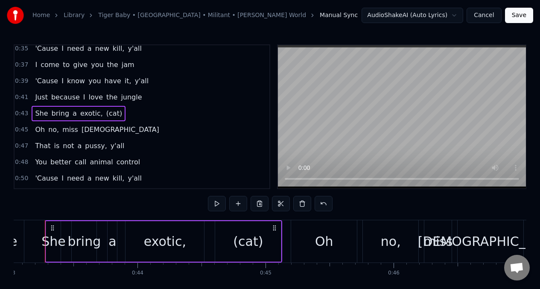
scroll to position [0, 5499]
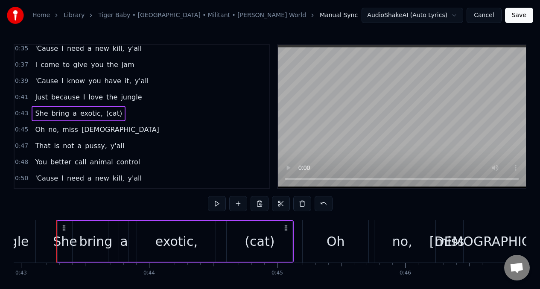
click at [37, 114] on span "She" at bounding box center [41, 113] width 15 height 10
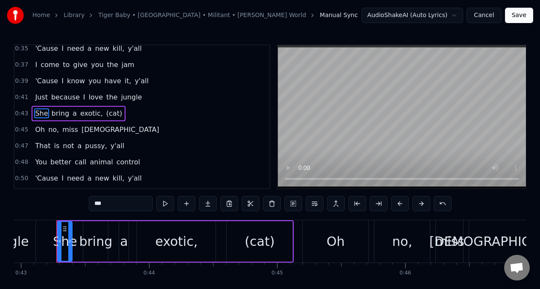
click at [34, 98] on span "Just" at bounding box center [41, 97] width 14 height 10
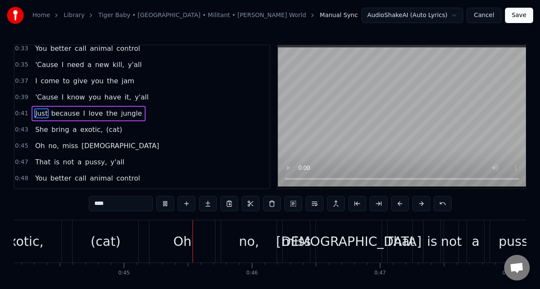
scroll to position [0, 5704]
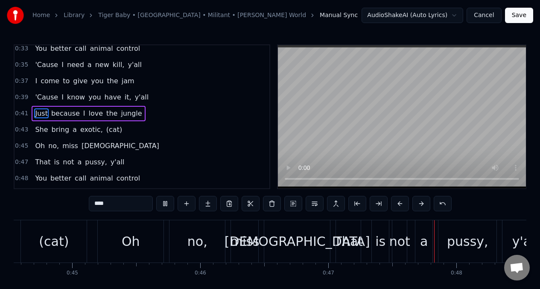
click at [109, 131] on span "(cat)" at bounding box center [114, 130] width 18 height 10
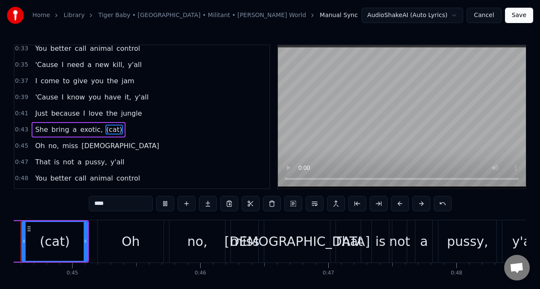
type input "*****"
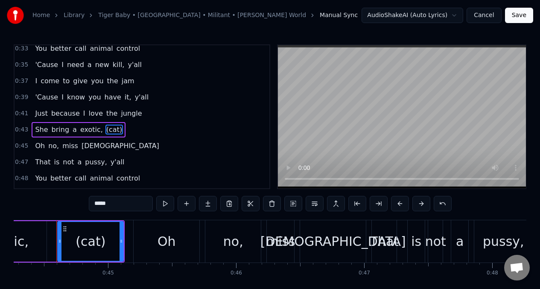
click at [119, 130] on div "0:43 She bring a exotic, (cat)" at bounding box center [142, 130] width 255 height 16
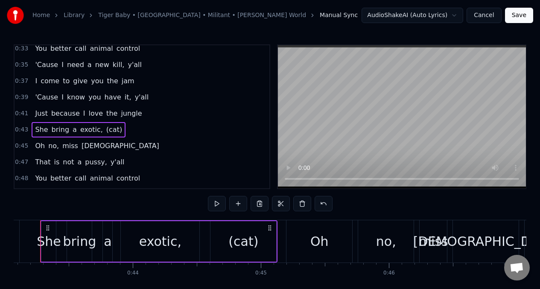
scroll to position [0, 5499]
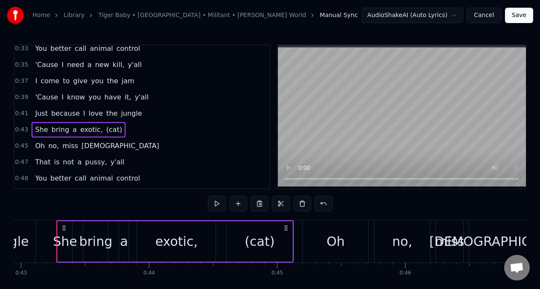
click at [106, 133] on span "(cat)" at bounding box center [114, 130] width 18 height 10
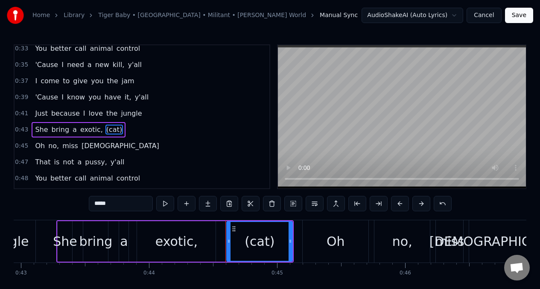
scroll to position [280, 0]
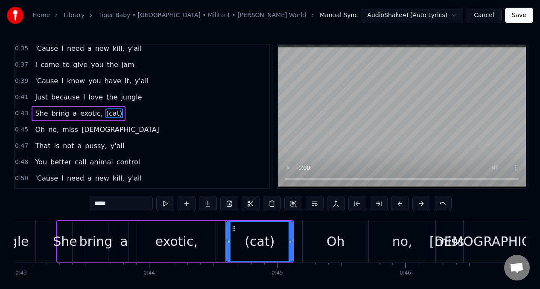
click at [112, 194] on div "0:01 Well, I can't believe my eyes, ah 0:06 ([PERSON_NAME] World [PERSON_NAME] …" at bounding box center [270, 175] width 513 height 262
click at [114, 203] on input "*****" at bounding box center [121, 203] width 64 height 15
type input "*"
click at [35, 126] on span "Oh" at bounding box center [40, 130] width 12 height 10
type input "**"
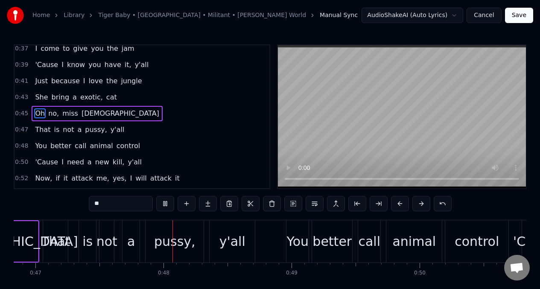
scroll to position [0, 5999]
click at [117, 133] on div "That is not a pussy, y'all" at bounding box center [80, 129] width 96 height 15
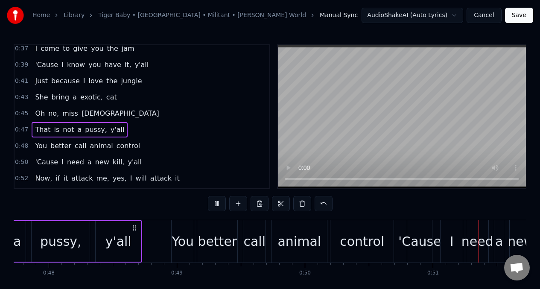
click at [114, 130] on span "y'all" at bounding box center [118, 130] width 16 height 10
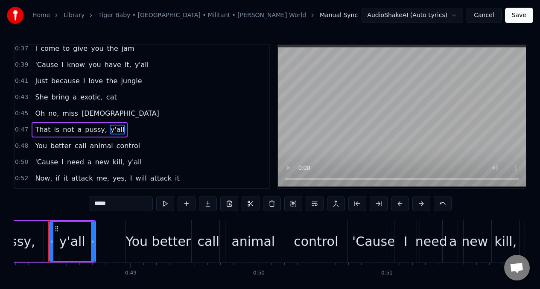
scroll to position [0, 6150]
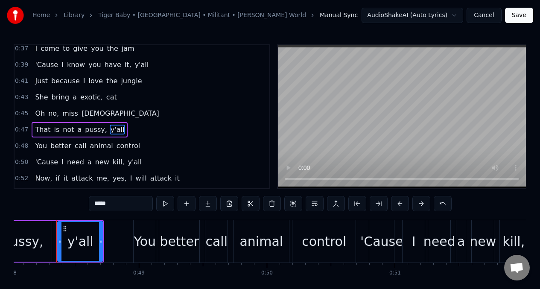
click at [111, 206] on input "*****" at bounding box center [121, 203] width 64 height 15
type input "*"
click at [41, 129] on span "That" at bounding box center [42, 130] width 17 height 10
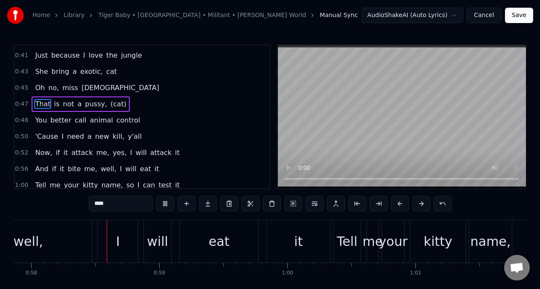
scroll to position [0, 7411]
click at [44, 121] on span "You" at bounding box center [41, 120] width 14 height 10
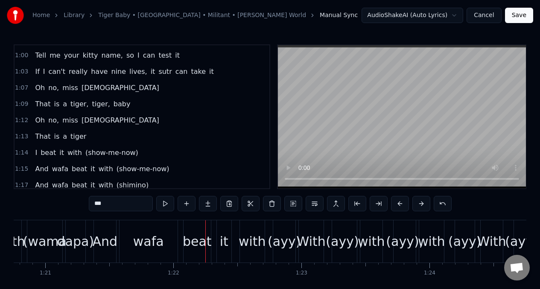
scroll to position [452, 0]
click at [35, 119] on span "Oh" at bounding box center [40, 120] width 12 height 10
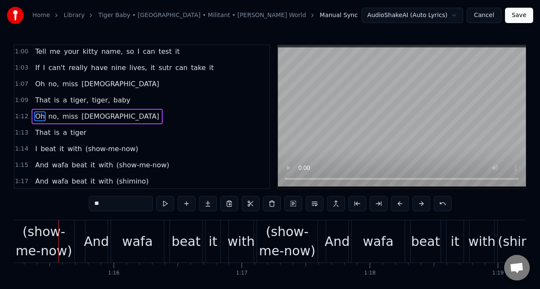
scroll to position [0, 9635]
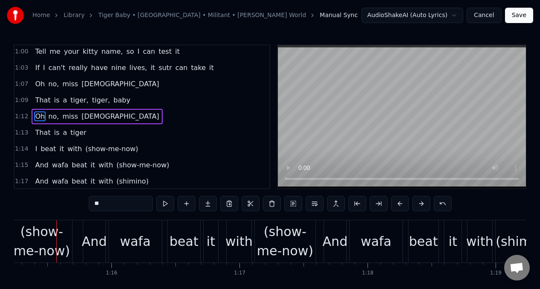
click at [58, 150] on span "it" at bounding box center [61, 149] width 6 height 10
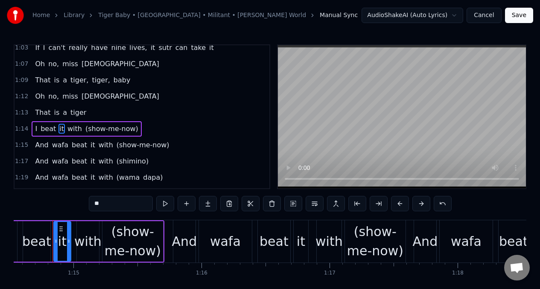
scroll to position [0, 9541]
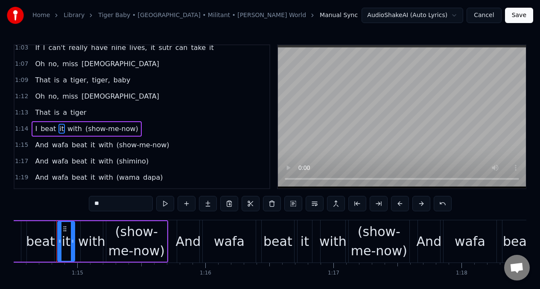
click at [105, 204] on input "**" at bounding box center [121, 203] width 64 height 15
click at [73, 126] on span "with" at bounding box center [77, 129] width 16 height 10
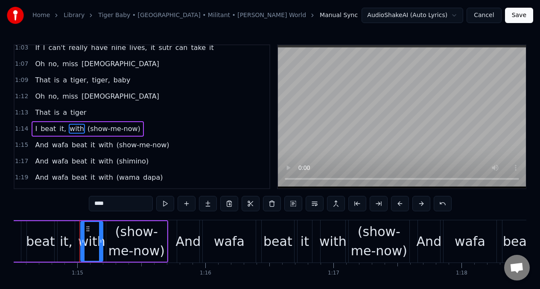
scroll to position [491, 0]
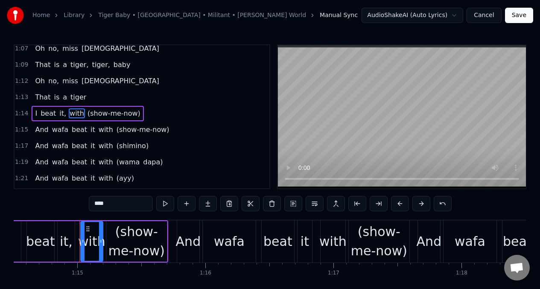
click at [114, 206] on input "****" at bounding box center [121, 203] width 64 height 15
click at [34, 115] on span "I" at bounding box center [36, 113] width 4 height 10
type input "*"
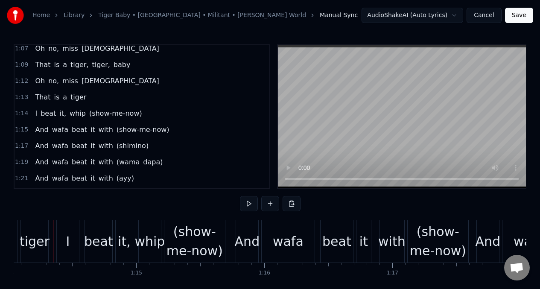
scroll to position [0, 9478]
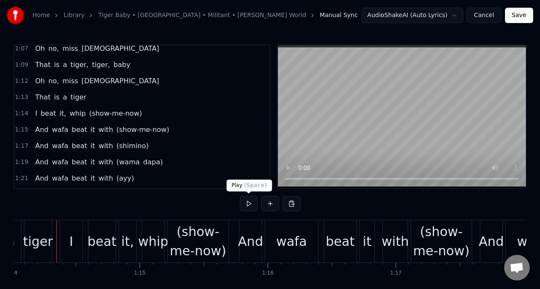
click at [248, 205] on button at bounding box center [249, 203] width 18 height 15
click at [57, 128] on span "wafa" at bounding box center [60, 130] width 18 height 10
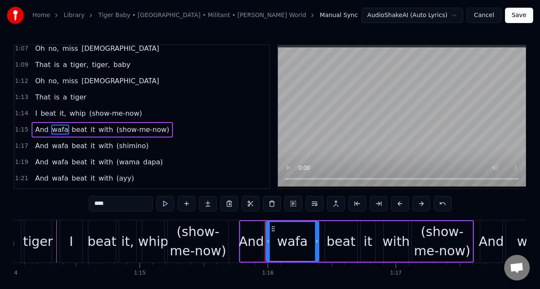
scroll to position [508, 0]
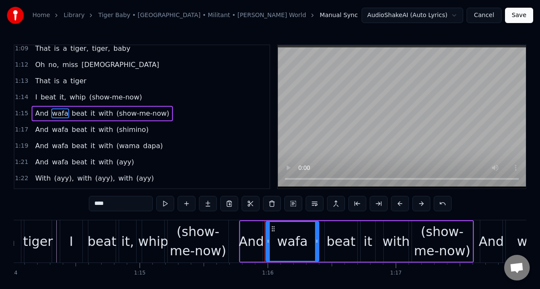
click at [113, 203] on input "****" at bounding box center [121, 203] width 64 height 15
click at [96, 113] on span "with" at bounding box center [104, 113] width 16 height 10
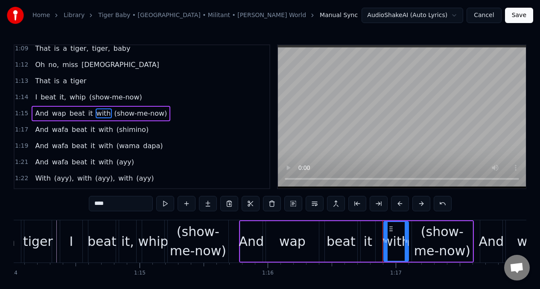
click at [117, 201] on input "****" at bounding box center [121, 203] width 64 height 15
click at [56, 127] on span "wafa" at bounding box center [60, 130] width 18 height 10
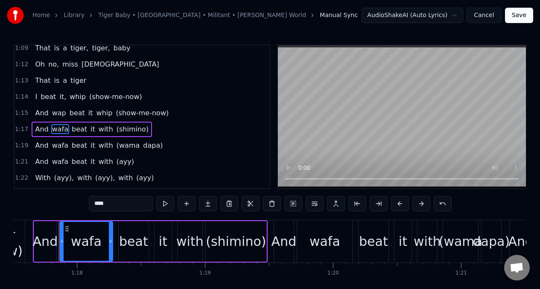
scroll to position [0, 9927]
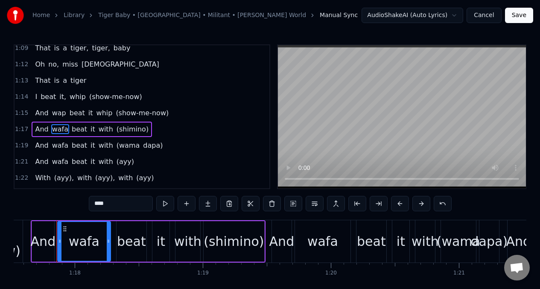
click at [116, 208] on input "****" at bounding box center [121, 203] width 64 height 15
click at [98, 127] on span "with" at bounding box center [104, 129] width 16 height 10
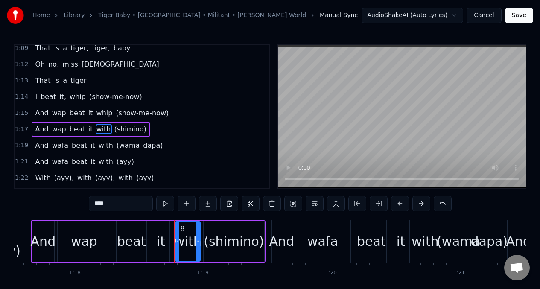
scroll to position [524, 0]
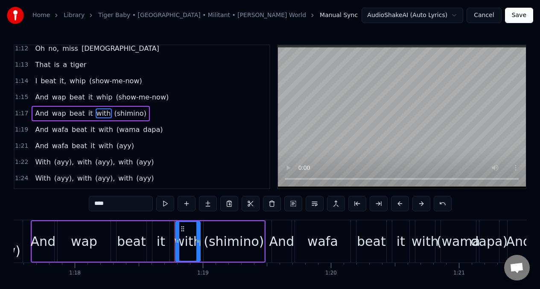
click at [114, 204] on input "****" at bounding box center [121, 203] width 64 height 15
click at [121, 114] on span "(shimino)" at bounding box center [132, 113] width 34 height 10
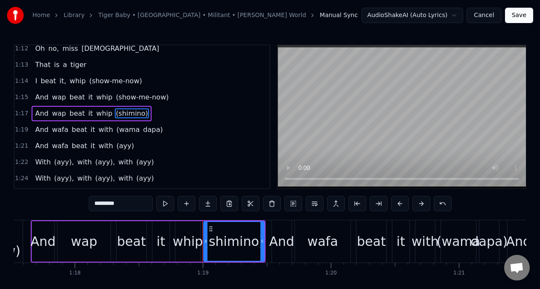
click at [125, 206] on input "*********" at bounding box center [121, 203] width 64 height 15
type input "**********"
click at [36, 82] on div "I beat it, whip (show-me-now)" at bounding box center [89, 80] width 114 height 15
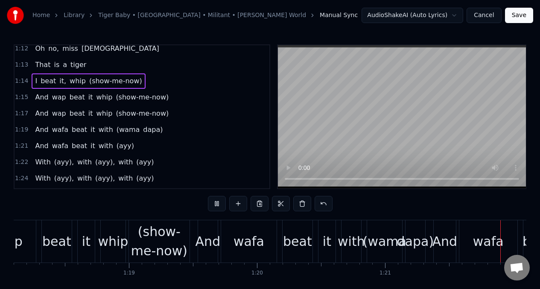
scroll to position [0, 10351]
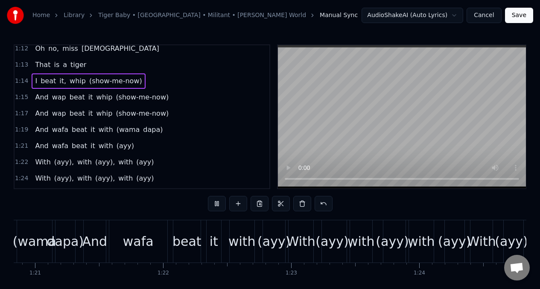
click at [55, 131] on span "wafa" at bounding box center [60, 130] width 18 height 10
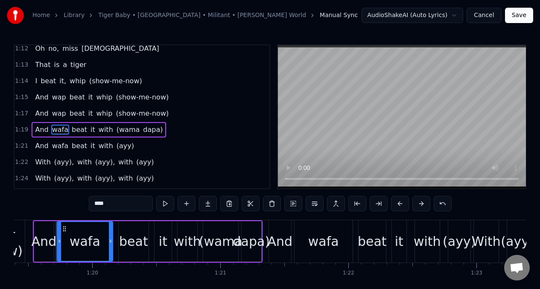
scroll to position [0, 10166]
click at [114, 204] on input "****" at bounding box center [121, 203] width 64 height 15
click at [96, 130] on span "with" at bounding box center [104, 130] width 16 height 10
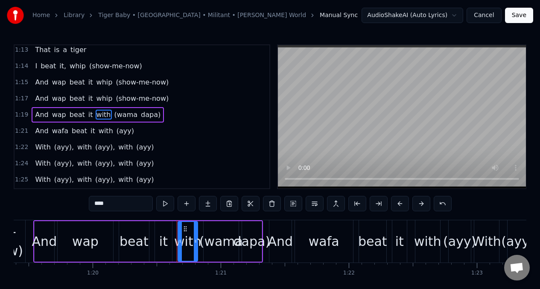
scroll to position [540, 0]
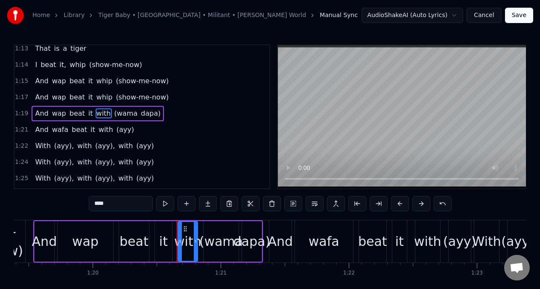
click at [111, 206] on input "****" at bounding box center [121, 203] width 64 height 15
type input "****"
click at [32, 96] on div "And wap beat it whip (show-me-now)" at bounding box center [102, 97] width 140 height 15
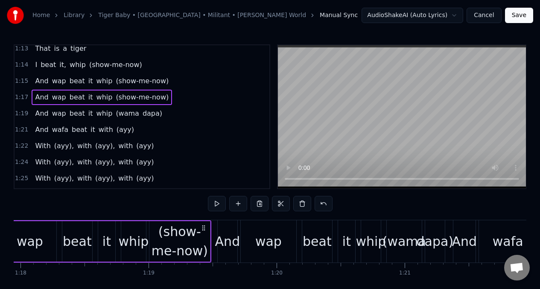
scroll to position [0, 9902]
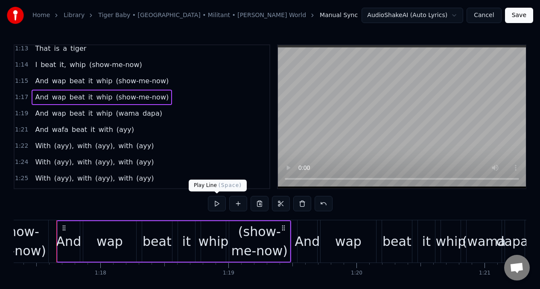
click at [213, 201] on button at bounding box center [217, 203] width 18 height 15
click at [216, 201] on button at bounding box center [217, 203] width 18 height 15
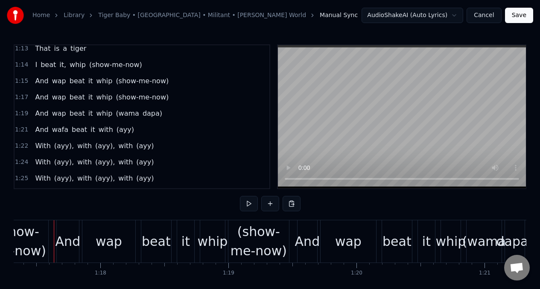
scroll to position [0, 9899]
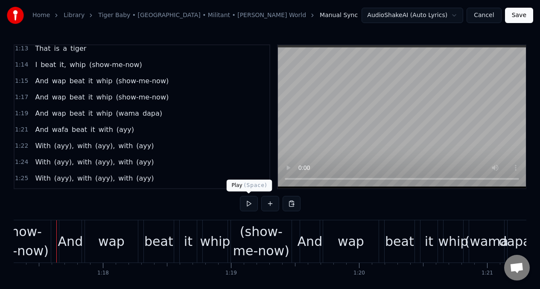
click at [250, 204] on button at bounding box center [249, 203] width 18 height 15
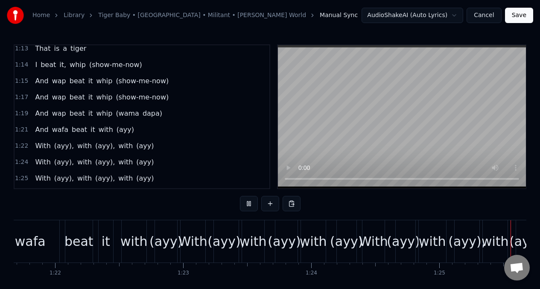
scroll to position [0, 10808]
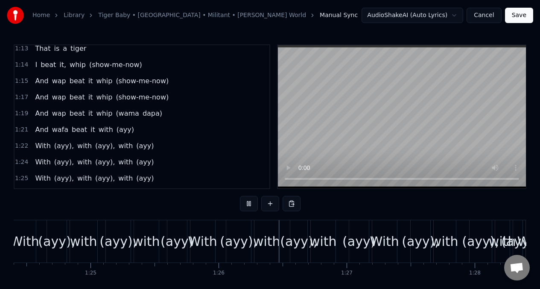
click at [121, 116] on span "(wama" at bounding box center [127, 113] width 25 height 10
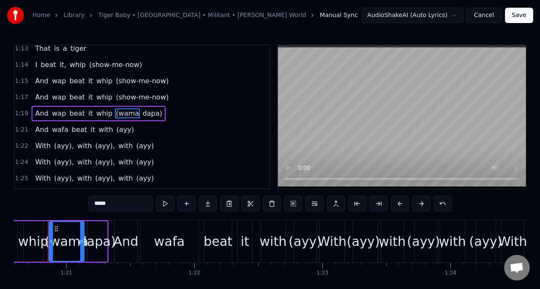
scroll to position [0, 10312]
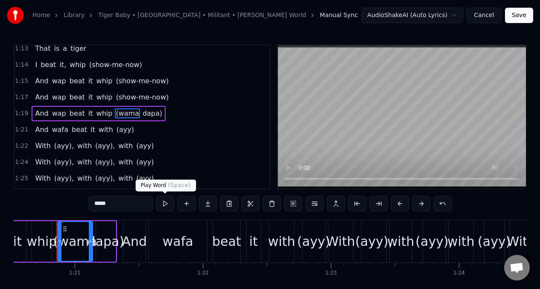
click at [166, 200] on button at bounding box center [165, 203] width 18 height 15
click at [166, 201] on button at bounding box center [165, 203] width 18 height 15
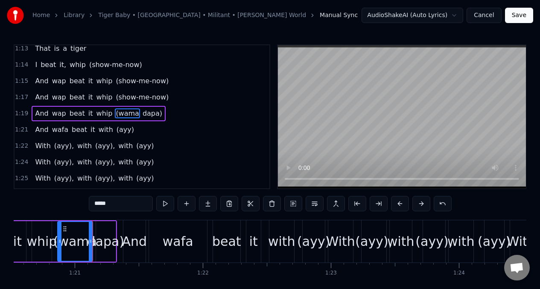
click at [142, 115] on span "dapa)" at bounding box center [152, 113] width 21 height 10
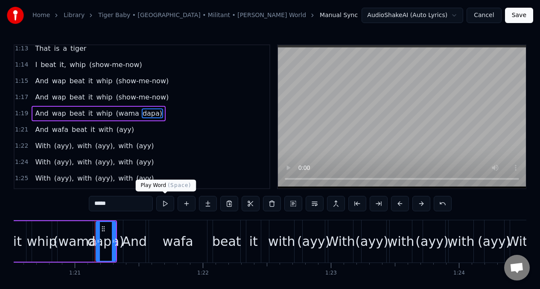
click at [166, 204] on button at bounding box center [165, 203] width 18 height 15
click at [120, 116] on span "(wama" at bounding box center [127, 113] width 25 height 10
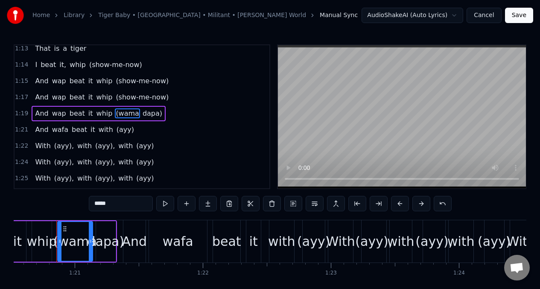
click at [118, 207] on input "*****" at bounding box center [121, 203] width 64 height 15
type input "*"
click at [104, 234] on div "dapa)" at bounding box center [106, 241] width 37 height 19
type input "*****"
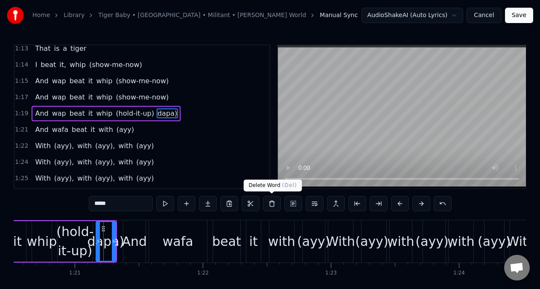
click at [272, 204] on button at bounding box center [272, 203] width 18 height 15
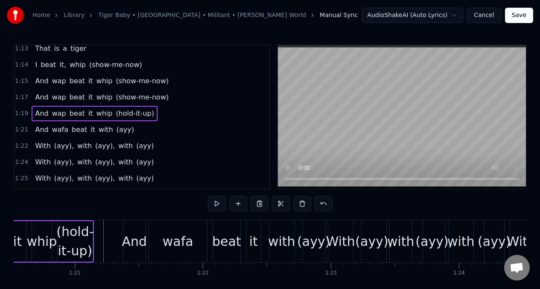
click at [78, 242] on div "(hold-it-up)" at bounding box center [74, 241] width 37 height 38
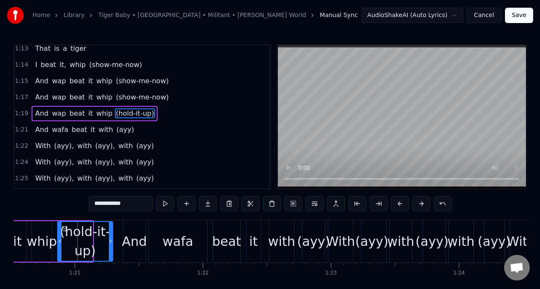
drag, startPoint x: 90, startPoint y: 242, endPoint x: 110, endPoint y: 242, distance: 20.1
click at [110, 242] on icon at bounding box center [110, 241] width 3 height 7
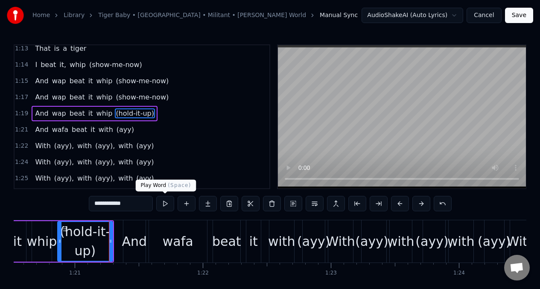
click at [170, 201] on button at bounding box center [165, 203] width 18 height 15
click at [166, 203] on button at bounding box center [165, 203] width 18 height 15
click at [178, 244] on div "wafa" at bounding box center [178, 241] width 31 height 19
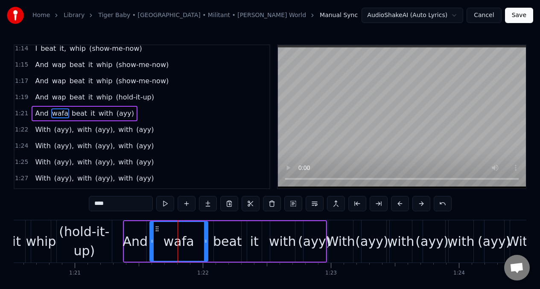
scroll to position [556, 0]
click at [114, 206] on input "****" at bounding box center [121, 203] width 64 height 15
click at [284, 242] on div "with" at bounding box center [282, 241] width 27 height 19
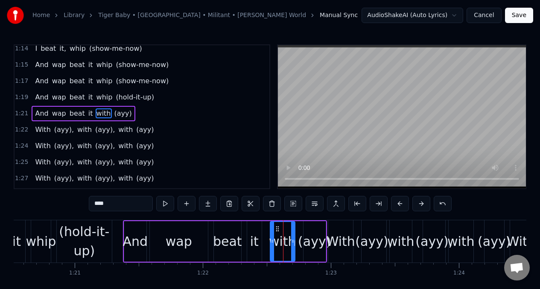
click at [114, 205] on input "****" at bounding box center [121, 203] width 64 height 15
click at [35, 111] on span "And" at bounding box center [41, 113] width 15 height 10
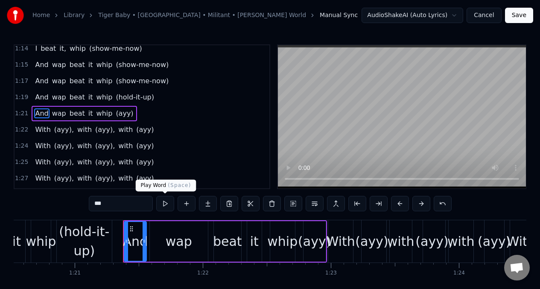
click at [166, 204] on button at bounding box center [165, 203] width 18 height 15
click at [76, 233] on div "(hold-it-up)" at bounding box center [84, 241] width 55 height 38
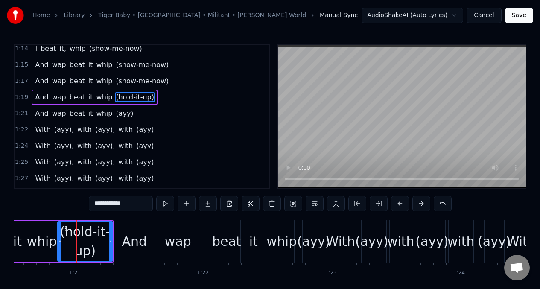
scroll to position [540, 0]
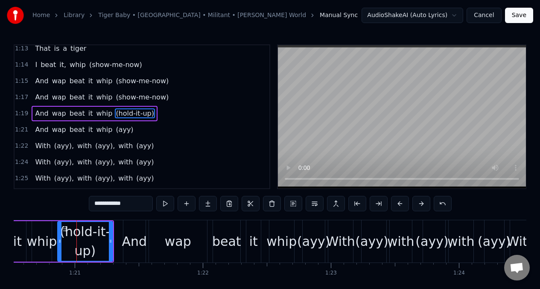
click at [230, 232] on div "beat" at bounding box center [226, 241] width 29 height 19
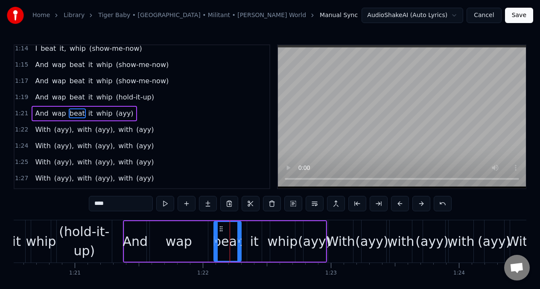
scroll to position [556, 0]
click at [182, 222] on div "wap" at bounding box center [179, 241] width 58 height 41
type input "***"
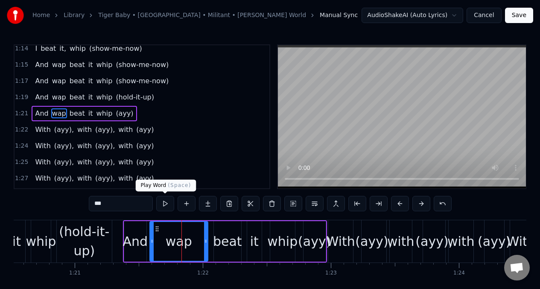
click at [163, 207] on button at bounding box center [165, 203] width 18 height 15
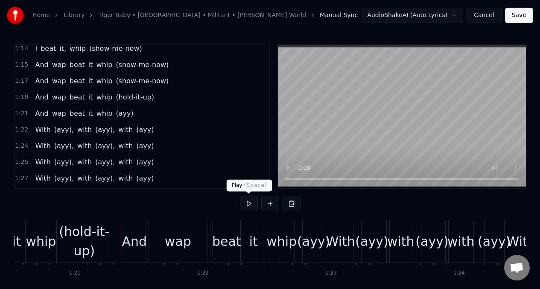
click at [249, 203] on button at bounding box center [249, 203] width 18 height 15
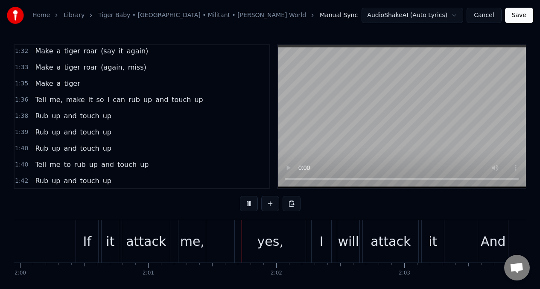
scroll to position [742, 0]
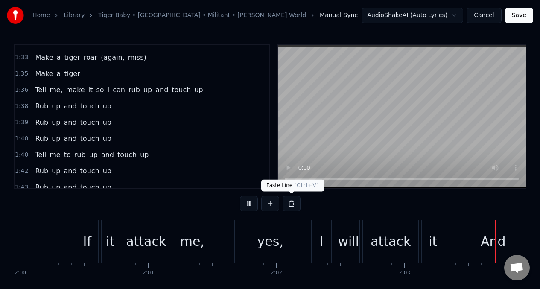
click at [289, 182] on div "Paste Line ( Ctrl+V ) Paste Line ( Ctrl+V )" at bounding box center [292, 186] width 63 height 12
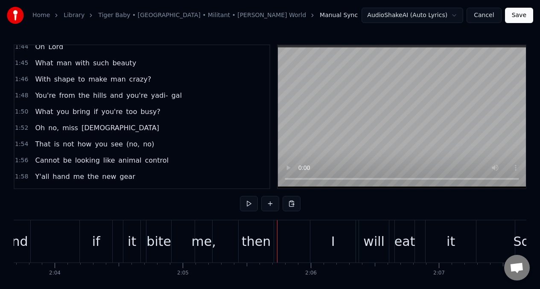
scroll to position [900, 0]
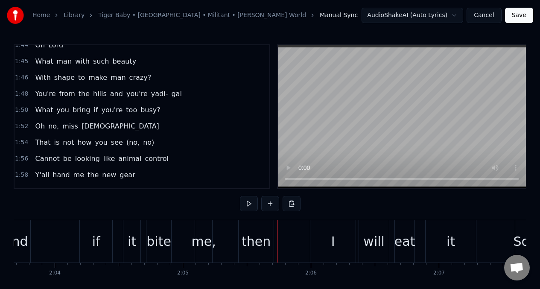
click at [34, 126] on span "Oh" at bounding box center [40, 126] width 12 height 10
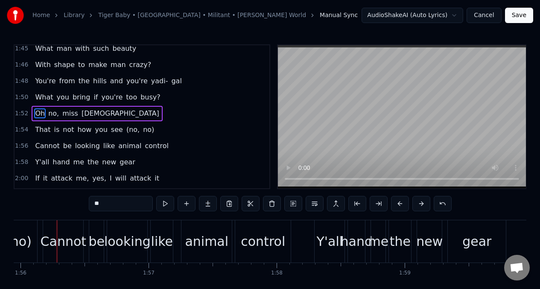
scroll to position [0, 14848]
click at [82, 131] on span "how" at bounding box center [84, 130] width 16 height 10
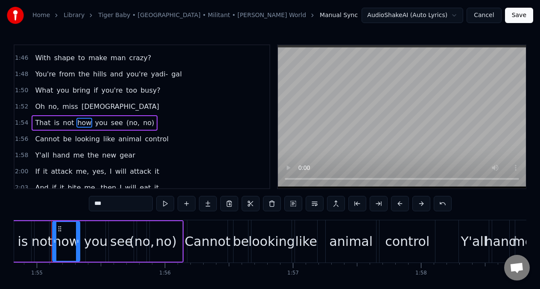
scroll to position [0, 14698]
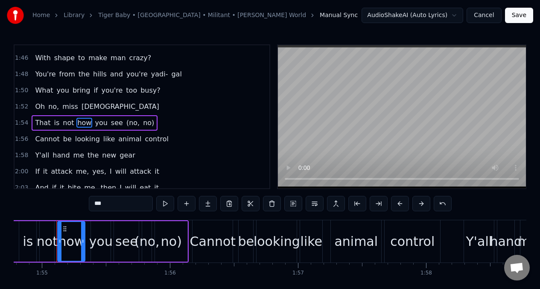
click at [114, 204] on input "***" at bounding box center [121, 203] width 64 height 15
type input "*"
click at [92, 121] on span "you" at bounding box center [95, 123] width 14 height 10
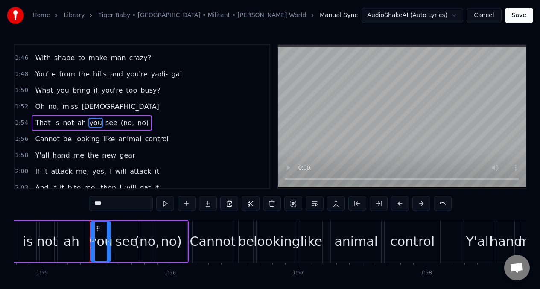
scroll to position [929, 0]
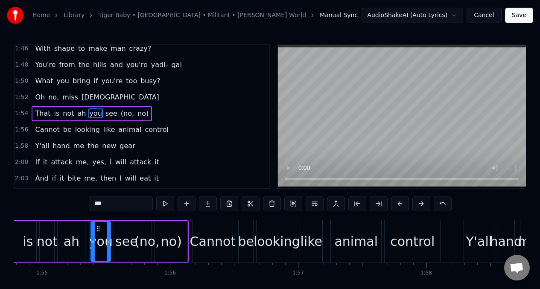
click at [106, 206] on input "***" at bounding box center [121, 203] width 64 height 15
type input "*"
click at [34, 114] on span "That" at bounding box center [42, 113] width 17 height 10
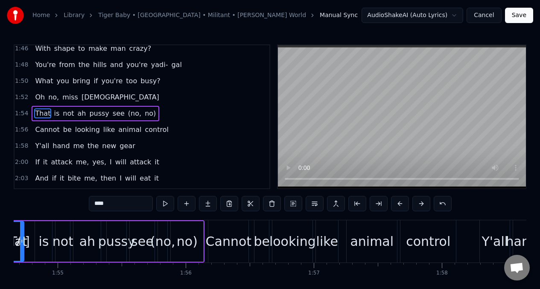
scroll to position [0, 14627]
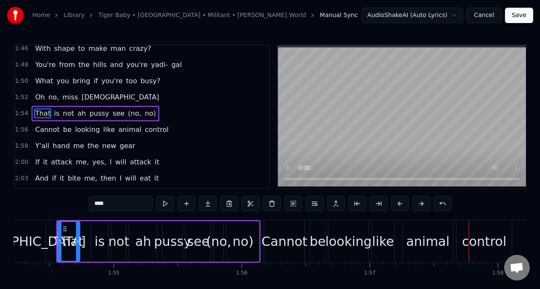
click at [200, 247] on div "see" at bounding box center [198, 241] width 23 height 19
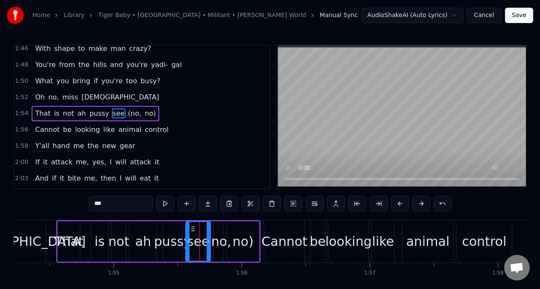
click at [109, 204] on input "***" at bounding box center [121, 203] width 64 height 15
type input "*"
click at [41, 114] on span "That" at bounding box center [42, 113] width 17 height 10
type input "****"
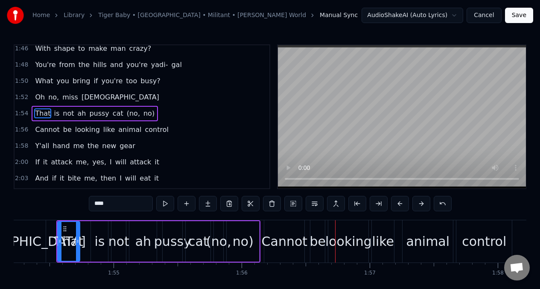
click at [40, 110] on span "That" at bounding box center [42, 113] width 17 height 10
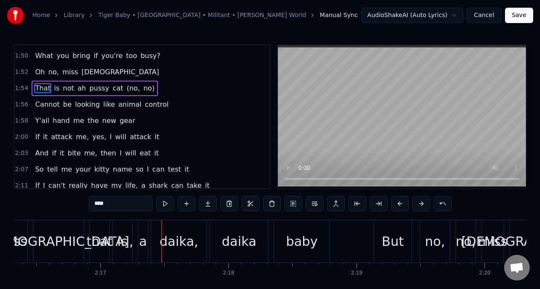
scroll to position [983, 0]
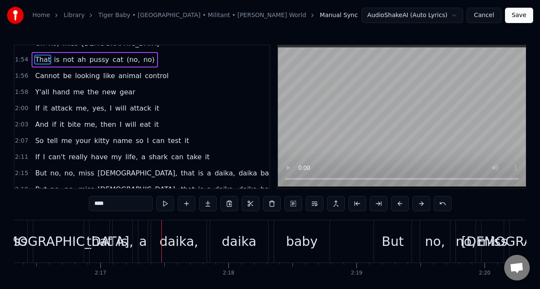
click at [42, 160] on span "I" at bounding box center [44, 157] width 4 height 10
type input "*"
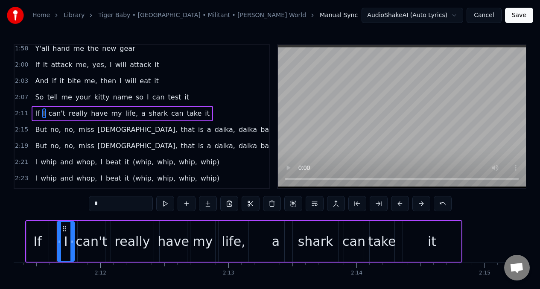
scroll to position [0, 16816]
click at [101, 204] on input "*" at bounding box center [121, 203] width 64 height 15
click at [90, 245] on div "can't" at bounding box center [92, 241] width 32 height 19
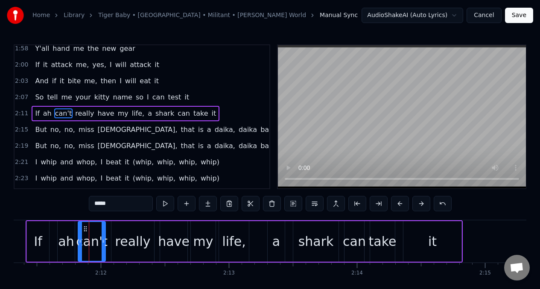
click at [115, 204] on input "*****" at bounding box center [121, 203] width 64 height 15
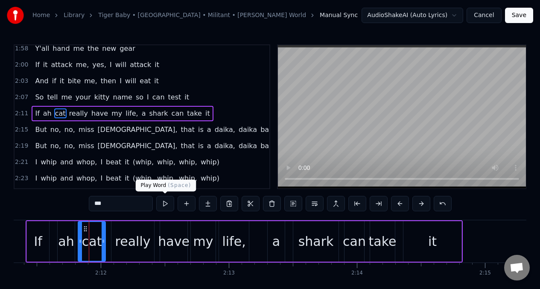
type input "***"
click at [167, 204] on button at bounding box center [165, 203] width 18 height 15
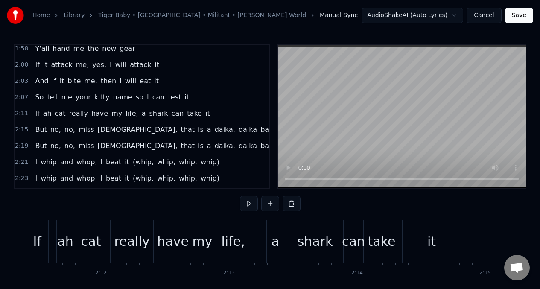
scroll to position [0, 16778]
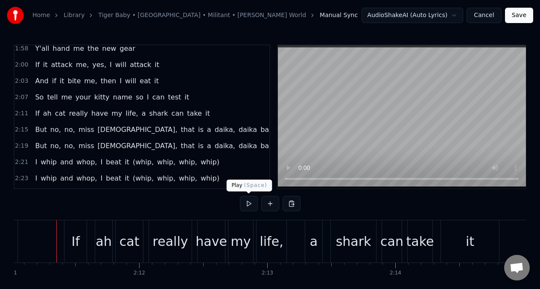
click at [246, 200] on button at bounding box center [249, 203] width 18 height 15
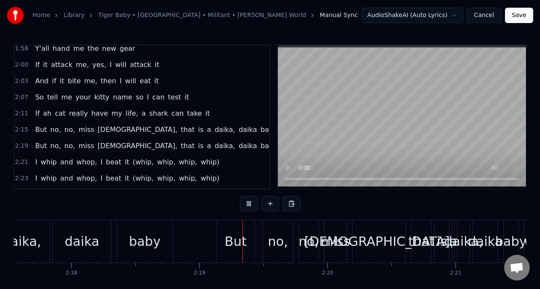
scroll to position [0, 17702]
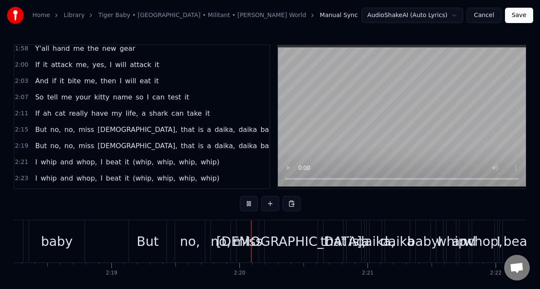
click at [34, 110] on span "If" at bounding box center [37, 113] width 6 height 10
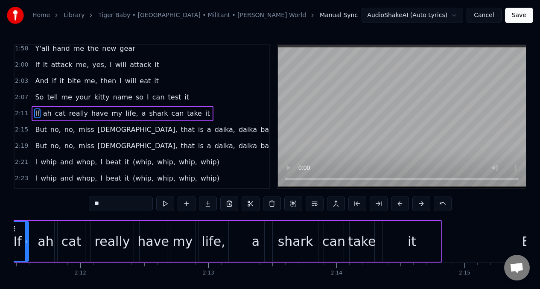
scroll to position [0, 16786]
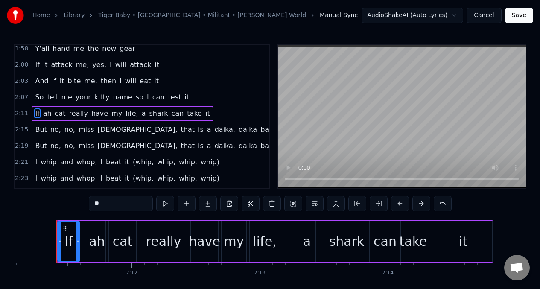
click at [232, 242] on div "my" at bounding box center [234, 241] width 20 height 19
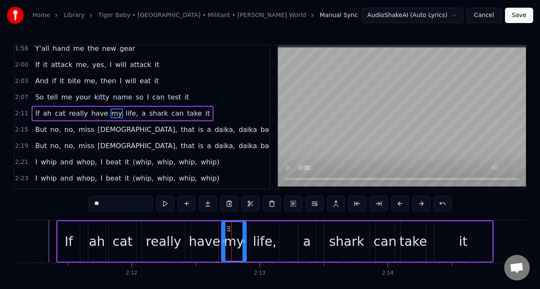
click at [114, 205] on input "**" at bounding box center [121, 203] width 64 height 15
type input "*"
click at [350, 246] on div "shark" at bounding box center [346, 241] width 35 height 19
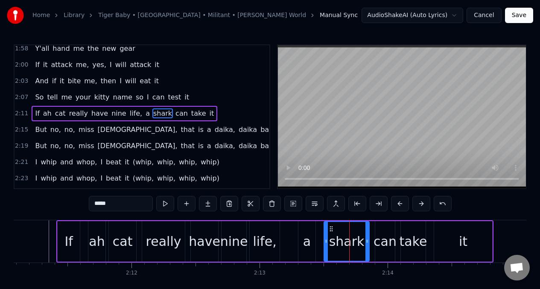
click at [110, 204] on input "*****" at bounding box center [121, 203] width 64 height 15
type input "******"
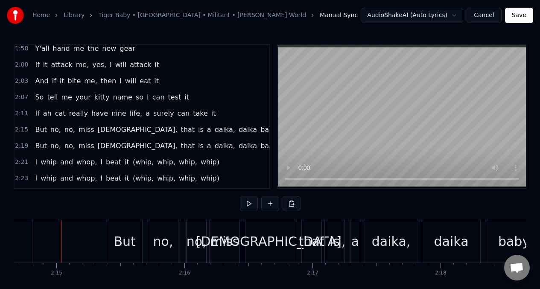
scroll to position [0, 17250]
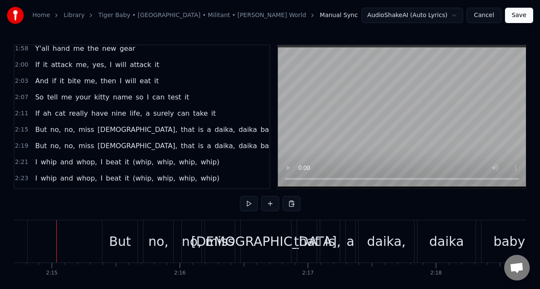
click at [153, 111] on span "surely" at bounding box center [163, 113] width 22 height 10
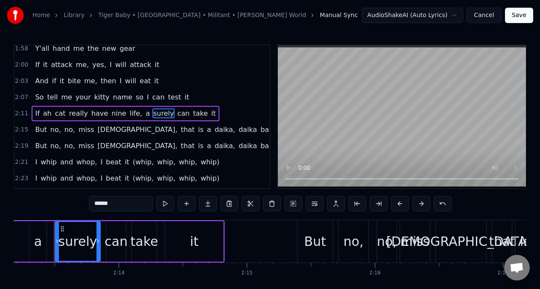
scroll to position [0, 17052]
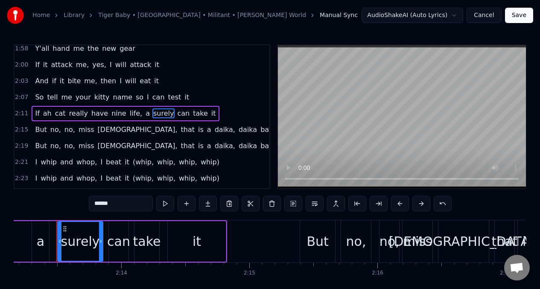
click at [123, 204] on input "******" at bounding box center [121, 203] width 64 height 15
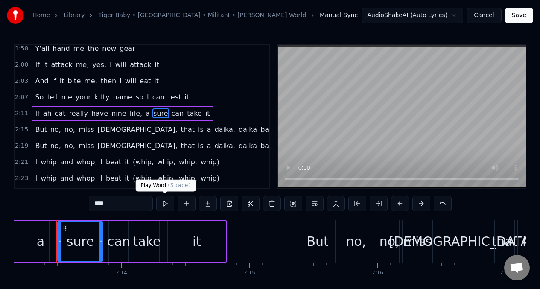
click at [167, 202] on button at bounding box center [165, 203] width 18 height 15
click at [34, 110] on span "If" at bounding box center [37, 113] width 6 height 10
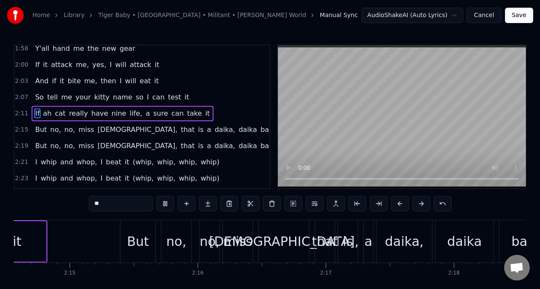
scroll to position [0, 17592]
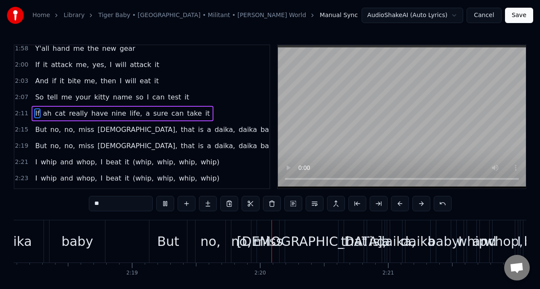
click at [64, 126] on span "no," at bounding box center [70, 130] width 12 height 10
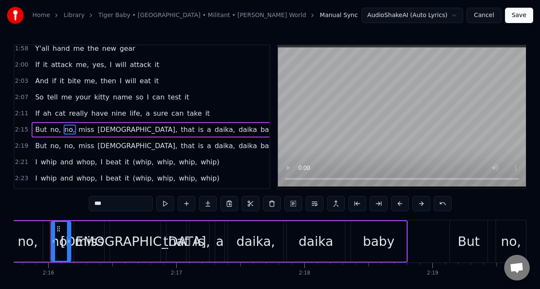
scroll to position [0, 17375]
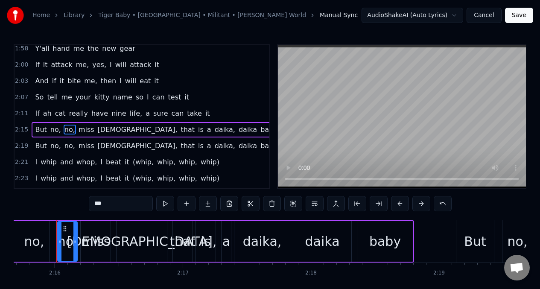
click at [206, 130] on span "a" at bounding box center [209, 130] width 6 height 10
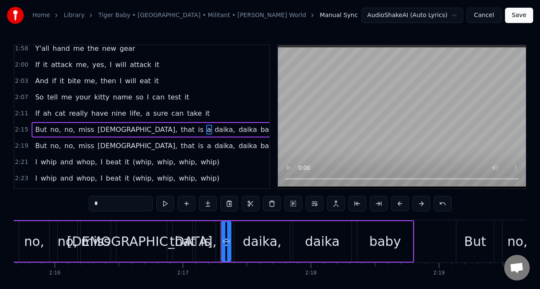
scroll to position [1043, 0]
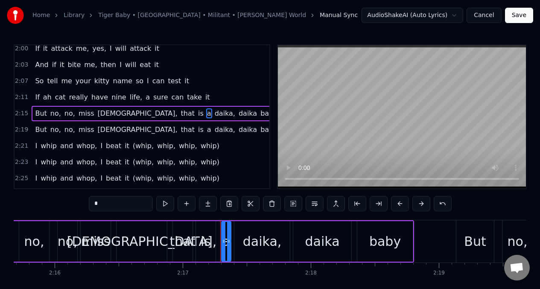
click at [101, 201] on input "*" at bounding box center [121, 203] width 64 height 15
click at [265, 246] on div "daika," at bounding box center [262, 241] width 39 height 19
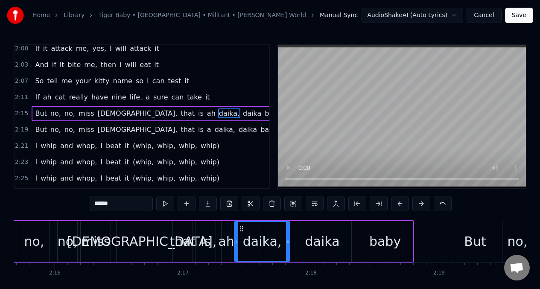
click at [117, 207] on input "******" at bounding box center [121, 203] width 64 height 15
type input "*"
click at [239, 113] on span "daika" at bounding box center [249, 113] width 20 height 10
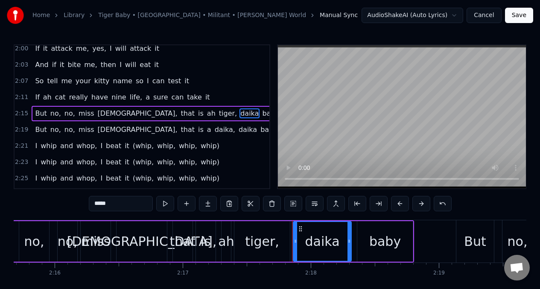
click at [112, 205] on input "*****" at bounding box center [121, 203] width 64 height 15
type input "*"
click at [206, 129] on span "a" at bounding box center [209, 130] width 6 height 10
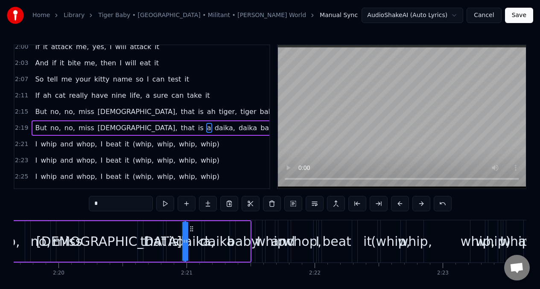
scroll to position [0, 18010]
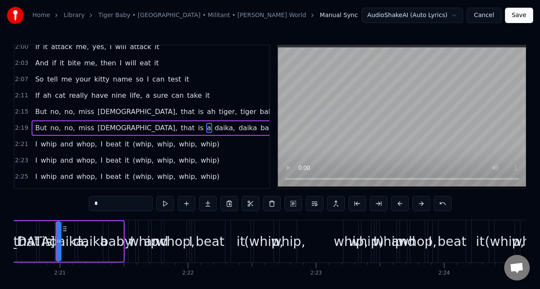
click at [103, 200] on input "*" at bounding box center [121, 203] width 64 height 15
click at [218, 128] on span "daika," at bounding box center [229, 128] width 22 height 10
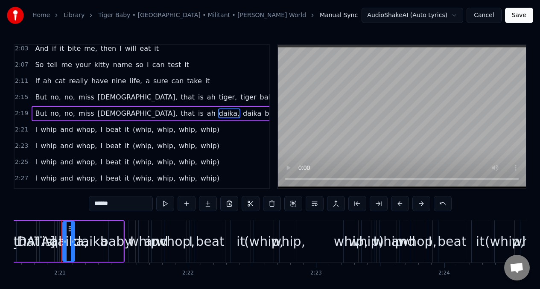
click at [117, 207] on input "******" at bounding box center [121, 203] width 64 height 15
type input "*"
click at [239, 112] on span "daika" at bounding box center [249, 113] width 20 height 10
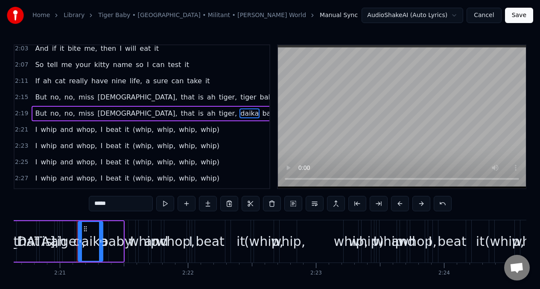
click at [118, 204] on input "*****" at bounding box center [121, 203] width 64 height 15
type input "*"
click at [34, 111] on span "But" at bounding box center [40, 113] width 13 height 10
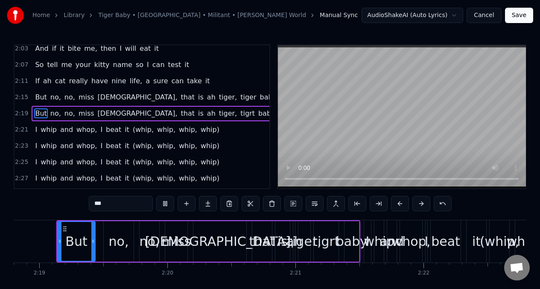
scroll to position [0, 18224]
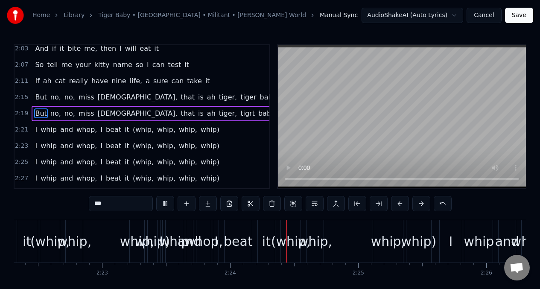
click at [239, 111] on span "tigrt" at bounding box center [247, 113] width 16 height 10
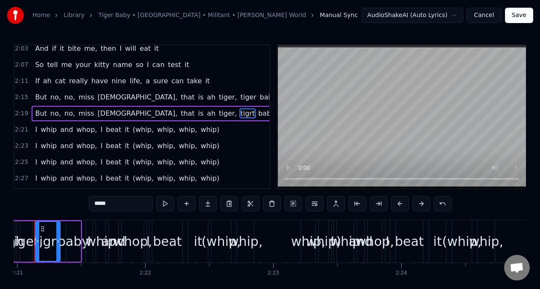
scroll to position [0, 18030]
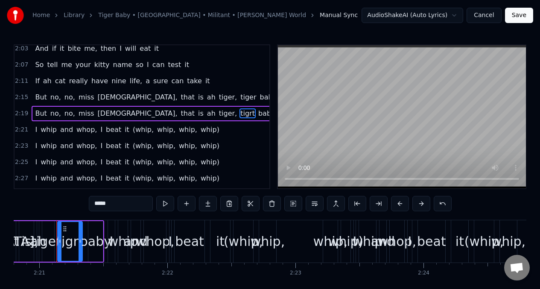
click at [118, 207] on input "*****" at bounding box center [121, 203] width 64 height 15
click at [34, 114] on span "But" at bounding box center [40, 113] width 13 height 10
type input "***"
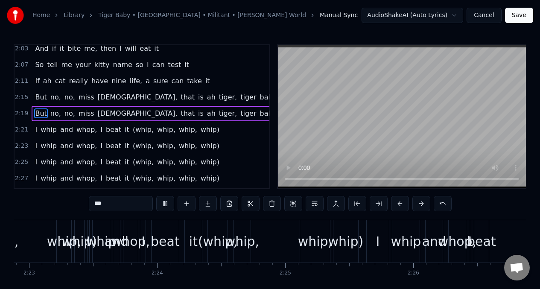
scroll to position [0, 18693]
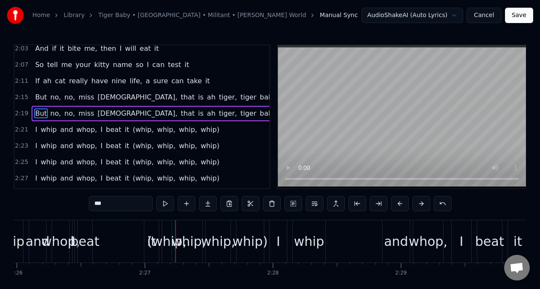
click at [32, 95] on div "But no, no, [PERSON_NAME][DEMOGRAPHIC_DATA], that is ah tiger, tiger baby" at bounding box center [156, 97] width 248 height 15
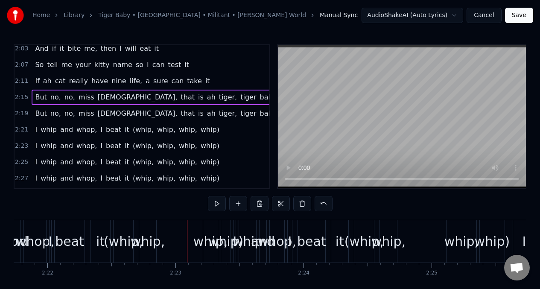
scroll to position [0, 18151]
click at [34, 78] on span "If" at bounding box center [37, 81] width 6 height 10
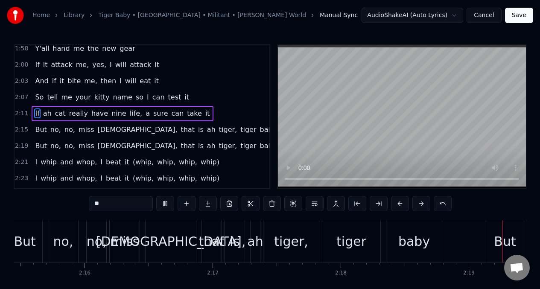
scroll to position [0, 17697]
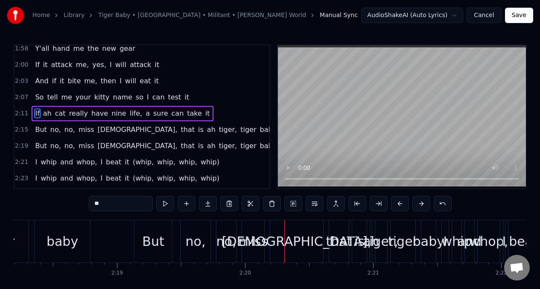
click at [38, 130] on span "But" at bounding box center [40, 130] width 13 height 10
type input "***"
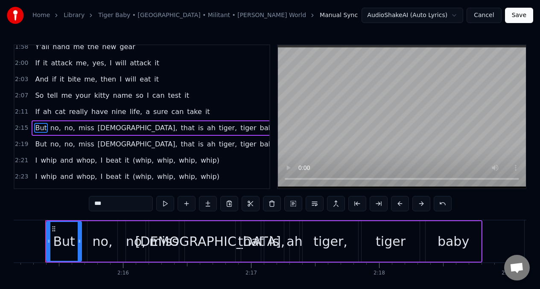
scroll to position [0, 17295]
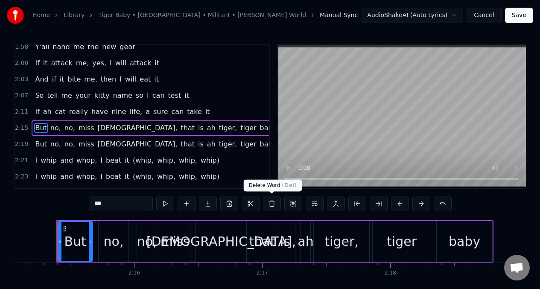
click at [273, 204] on button at bounding box center [272, 203] width 18 height 15
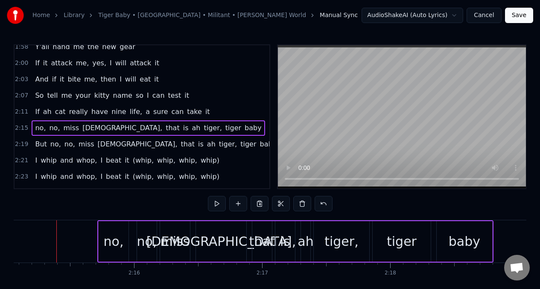
click at [38, 125] on span "no," at bounding box center [40, 128] width 12 height 10
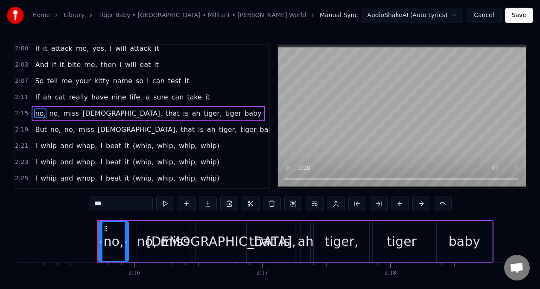
scroll to position [1043, 0]
click at [103, 205] on input "***" at bounding box center [121, 203] width 64 height 15
type input "*"
click at [35, 95] on span "If" at bounding box center [37, 97] width 6 height 10
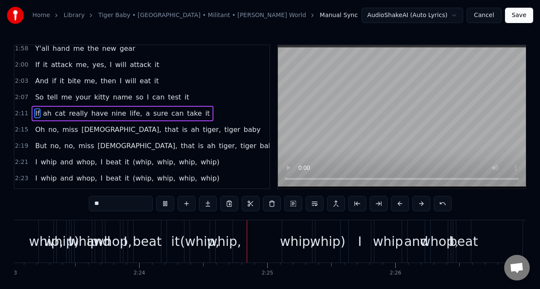
scroll to position [0, 18361]
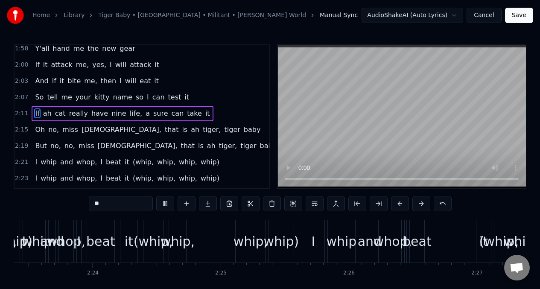
click at [37, 129] on span "Oh" at bounding box center [40, 130] width 12 height 10
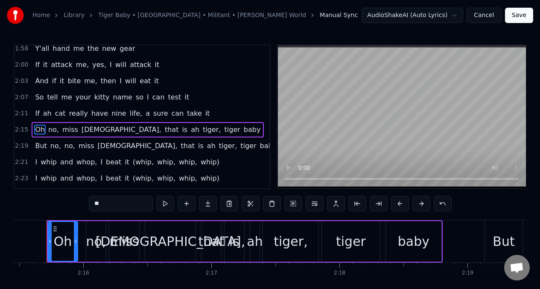
scroll to position [0, 17336]
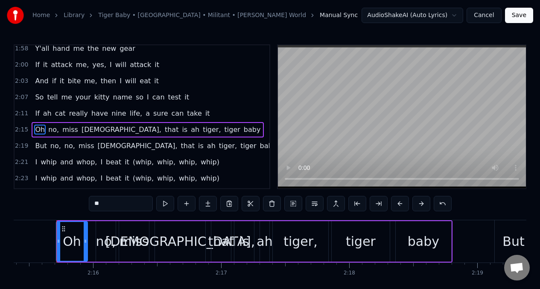
click at [58, 235] on div at bounding box center [58, 241] width 3 height 39
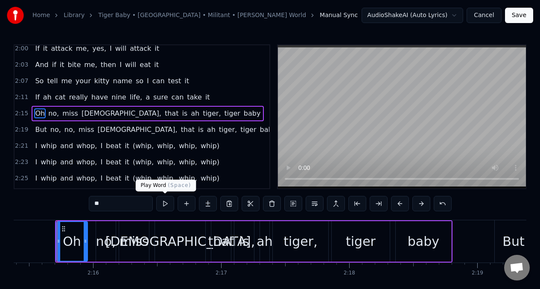
click at [166, 204] on button at bounding box center [165, 203] width 18 height 15
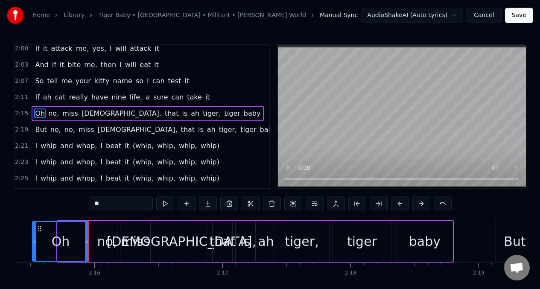
drag, startPoint x: 58, startPoint y: 238, endPoint x: 33, endPoint y: 239, distance: 25.2
click at [33, 239] on icon at bounding box center [34, 241] width 3 height 7
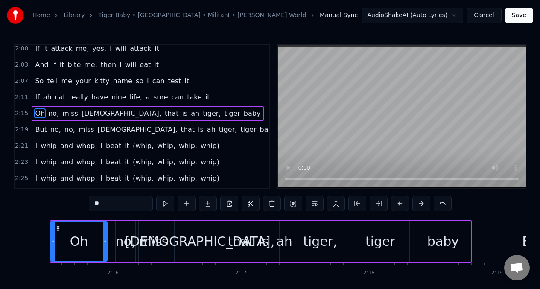
scroll to position [0, 17311]
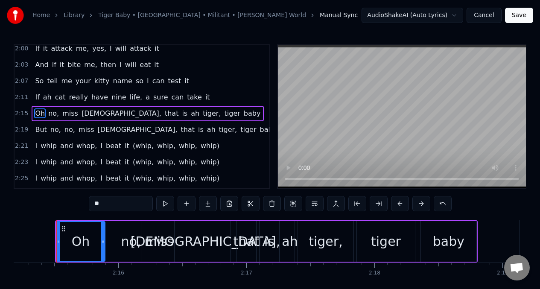
drag, startPoint x: 112, startPoint y: 235, endPoint x: 104, endPoint y: 235, distance: 7.7
click at [104, 235] on div at bounding box center [102, 241] width 3 height 39
click at [125, 232] on div "no," at bounding box center [131, 241] width 20 height 19
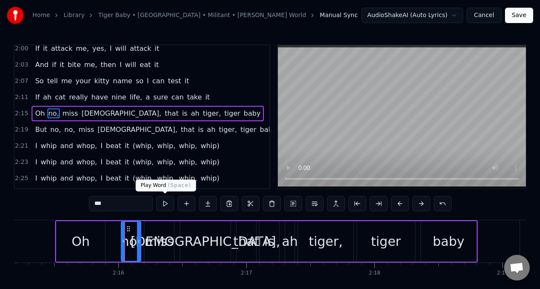
click at [164, 206] on button at bounding box center [165, 203] width 18 height 15
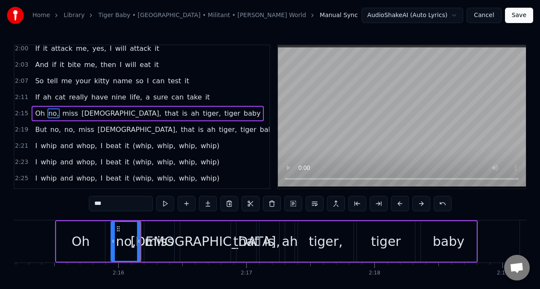
drag, startPoint x: 122, startPoint y: 235, endPoint x: 105, endPoint y: 233, distance: 16.8
click at [111, 234] on div at bounding box center [112, 241] width 3 height 39
click at [82, 234] on div "Oh" at bounding box center [81, 241] width 18 height 19
type input "**"
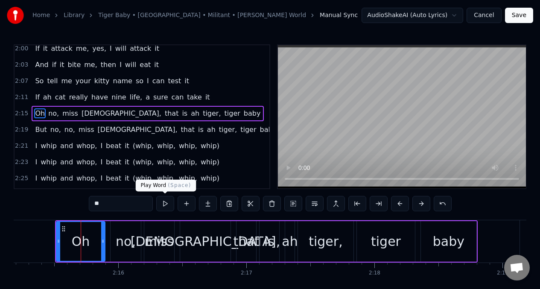
click at [163, 204] on button at bounding box center [165, 203] width 18 height 15
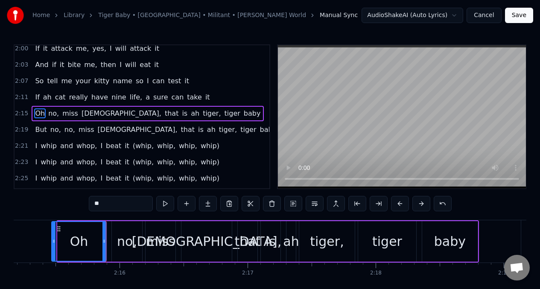
drag, startPoint x: 60, startPoint y: 239, endPoint x: 172, endPoint y: 210, distance: 116.2
click at [53, 238] on icon at bounding box center [53, 241] width 3 height 7
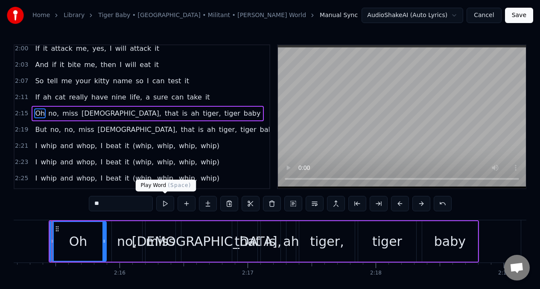
scroll to position [0, 17305]
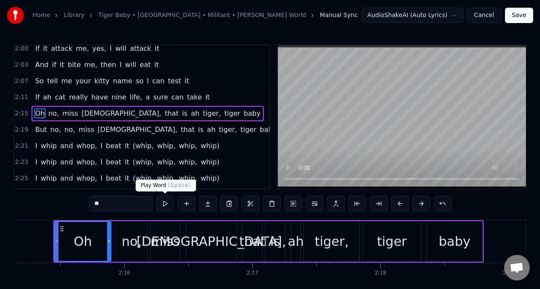
click at [161, 203] on button at bounding box center [165, 203] width 18 height 15
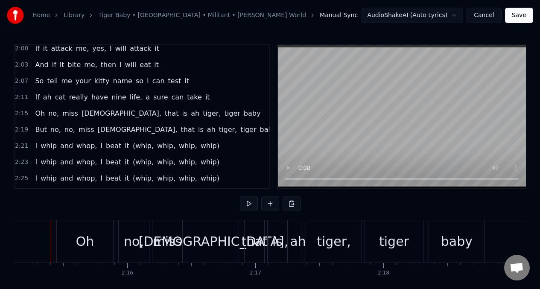
scroll to position [0, 17297]
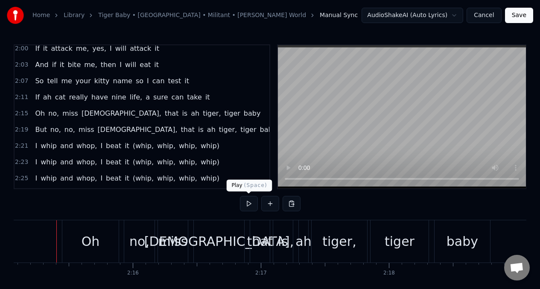
click at [250, 204] on button at bounding box center [249, 203] width 18 height 15
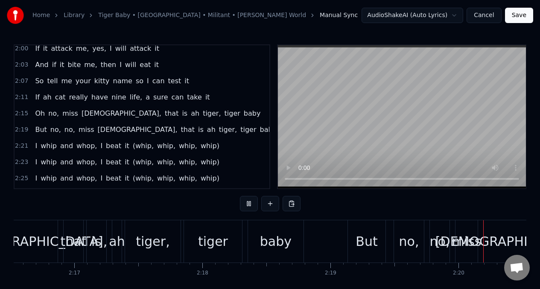
scroll to position [0, 17767]
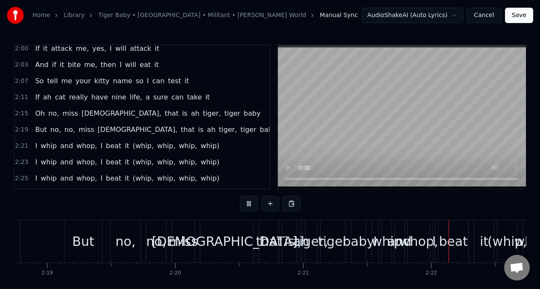
click at [38, 129] on span "But" at bounding box center [40, 130] width 13 height 10
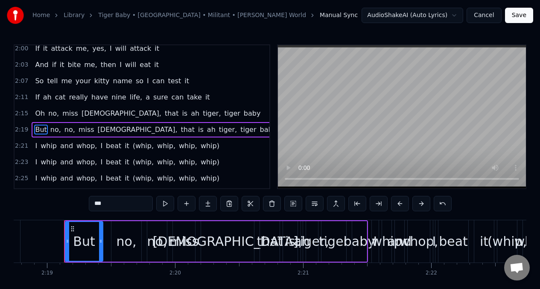
scroll to position [1059, 0]
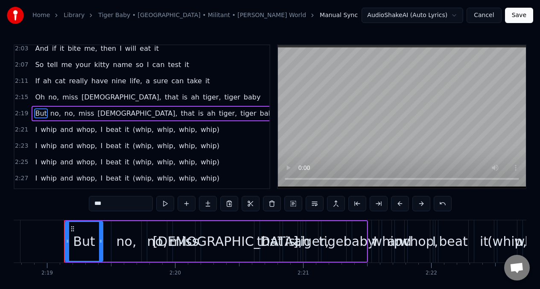
click at [114, 205] on input "***" at bounding box center [121, 203] width 64 height 15
type input "*"
click at [50, 114] on span "no," at bounding box center [51, 113] width 12 height 10
type input "***"
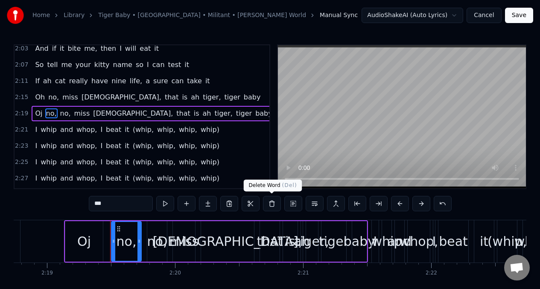
click at [273, 205] on button at bounding box center [272, 203] width 18 height 15
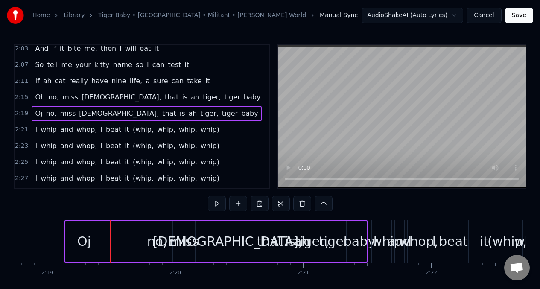
click at [39, 112] on span "Oj" at bounding box center [38, 113] width 9 height 10
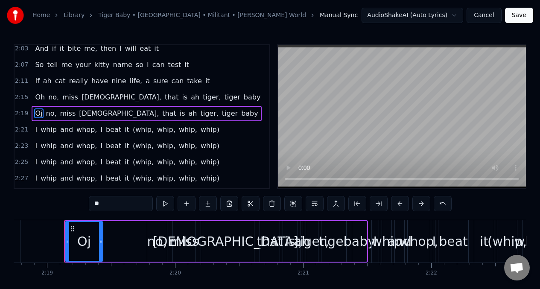
click at [113, 207] on input "**" at bounding box center [121, 203] width 64 height 15
drag, startPoint x: 101, startPoint y: 234, endPoint x: 126, endPoint y: 234, distance: 25.2
click at [122, 234] on div at bounding box center [119, 241] width 3 height 39
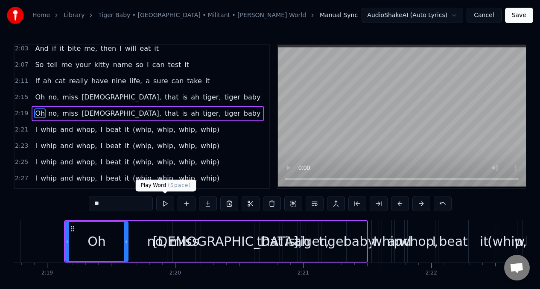
click at [165, 203] on button at bounding box center [165, 203] width 18 height 15
click at [150, 228] on div "no," at bounding box center [157, 241] width 20 height 41
type input "***"
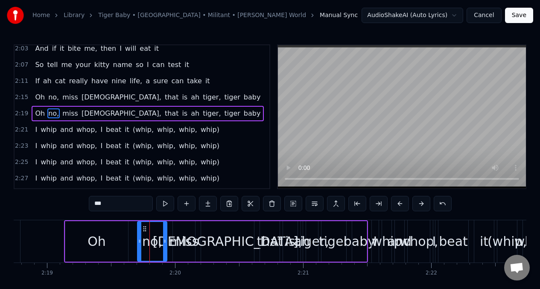
drag, startPoint x: 149, startPoint y: 230, endPoint x: 140, endPoint y: 231, distance: 9.9
click at [140, 231] on div at bounding box center [139, 241] width 3 height 39
drag, startPoint x: 164, startPoint y: 231, endPoint x: 160, endPoint y: 232, distance: 4.3
click at [160, 232] on div at bounding box center [161, 241] width 3 height 39
drag, startPoint x: 139, startPoint y: 233, endPoint x: 134, endPoint y: 233, distance: 5.1
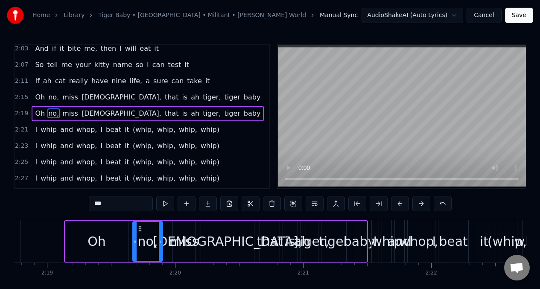
click at [134, 233] on div at bounding box center [134, 241] width 3 height 39
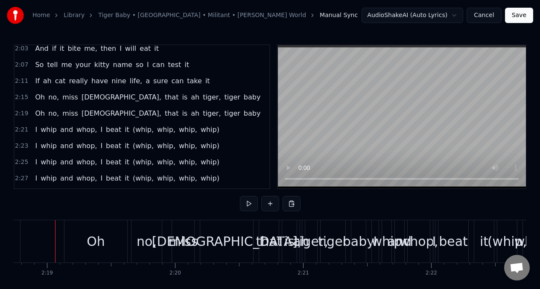
scroll to position [0, 17765]
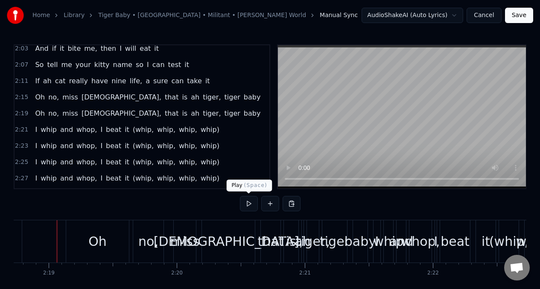
click at [248, 205] on button at bounding box center [249, 203] width 18 height 15
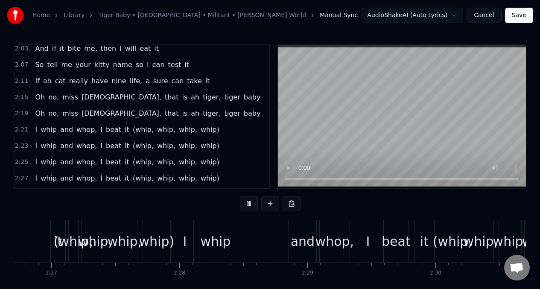
scroll to position [0, 19191]
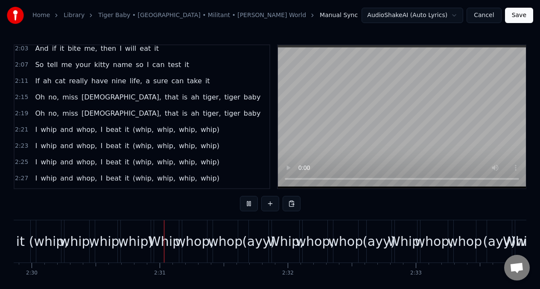
click at [245, 205] on button at bounding box center [249, 203] width 18 height 15
click at [34, 129] on span "I" at bounding box center [36, 130] width 4 height 10
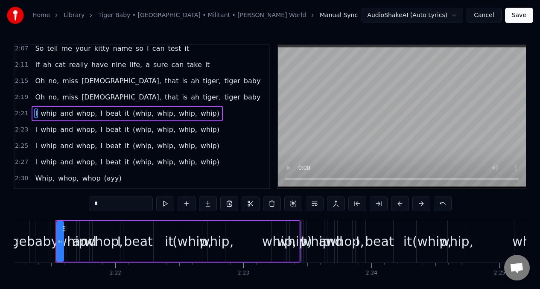
scroll to position [0, 18082]
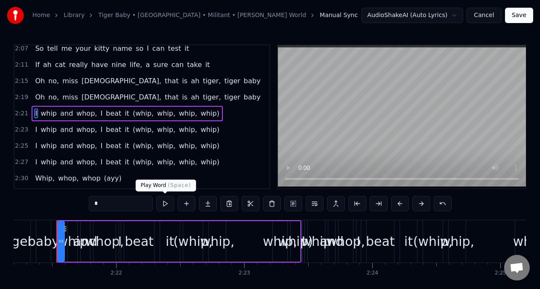
click at [163, 204] on button at bounding box center [165, 203] width 18 height 15
click at [47, 114] on span "whip" at bounding box center [49, 113] width 18 height 10
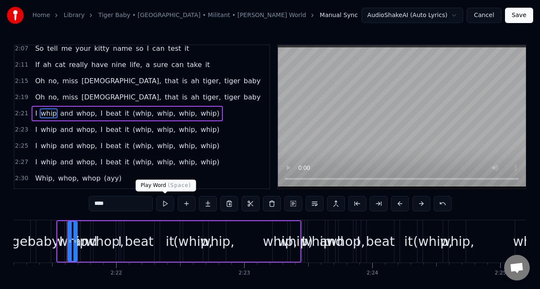
click at [163, 202] on button at bounding box center [165, 203] width 18 height 15
click at [59, 114] on span "and" at bounding box center [66, 113] width 15 height 10
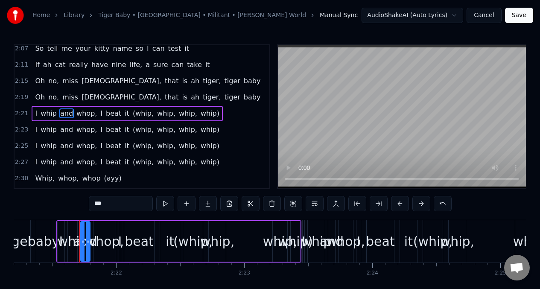
click at [163, 201] on button at bounding box center [165, 203] width 18 height 15
click at [76, 108] on span "whop," at bounding box center [87, 113] width 22 height 10
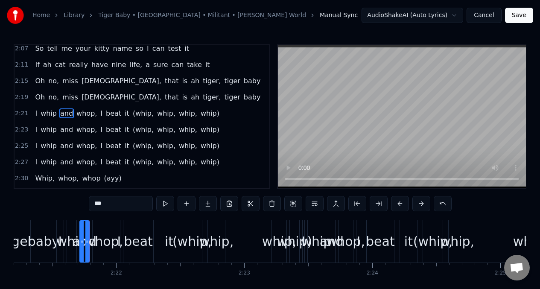
click at [76, 114] on span "whop," at bounding box center [87, 113] width 22 height 10
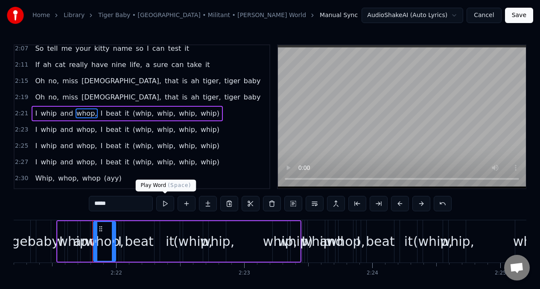
click at [166, 201] on button at bounding box center [165, 203] width 18 height 15
click at [38, 101] on span "Oh" at bounding box center [40, 97] width 12 height 10
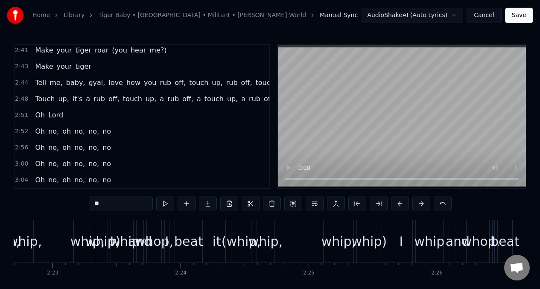
scroll to position [1185, 0]
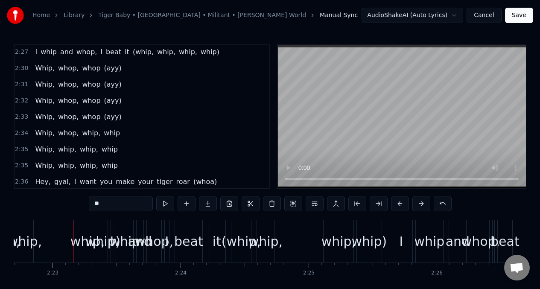
click at [41, 73] on span "Whip," at bounding box center [44, 68] width 21 height 10
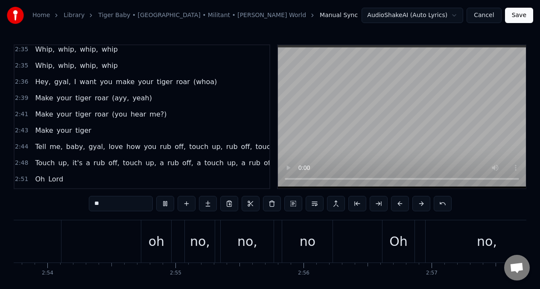
scroll to position [0, 22700]
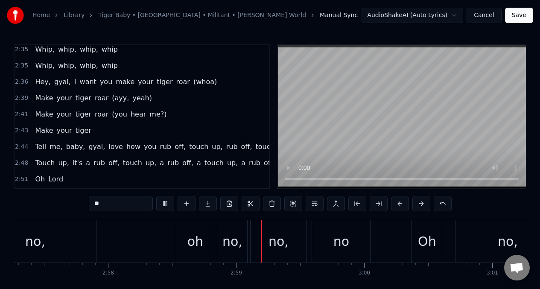
click at [108, 152] on span "love" at bounding box center [116, 147] width 16 height 10
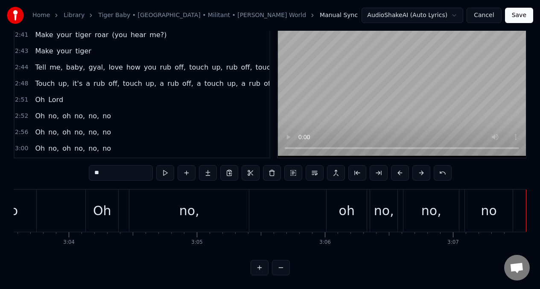
scroll to position [1328, 0]
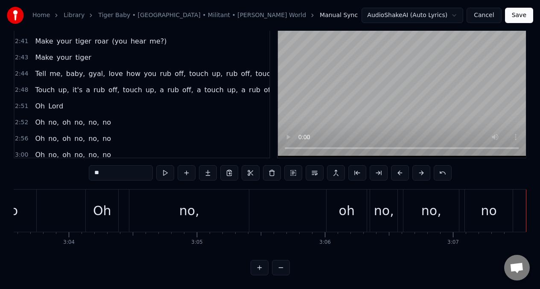
click at [45, 72] on span "Tell" at bounding box center [40, 74] width 13 height 10
click at [39, 69] on span "Tell" at bounding box center [40, 74] width 13 height 10
type input "****"
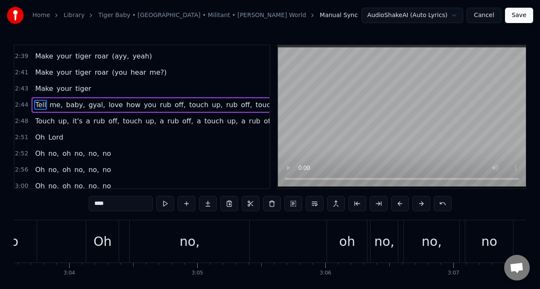
scroll to position [0, 23507]
click at [521, 16] on button "Save" at bounding box center [519, 15] width 28 height 15
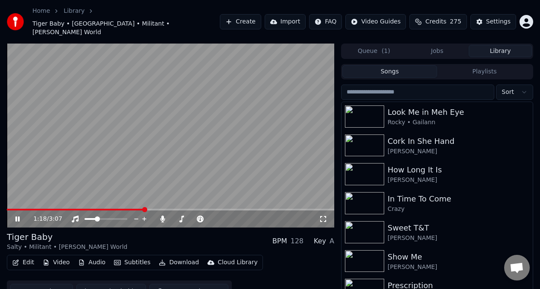
click at [76, 114] on video at bounding box center [170, 136] width 327 height 184
